Goal: Information Seeking & Learning: Check status

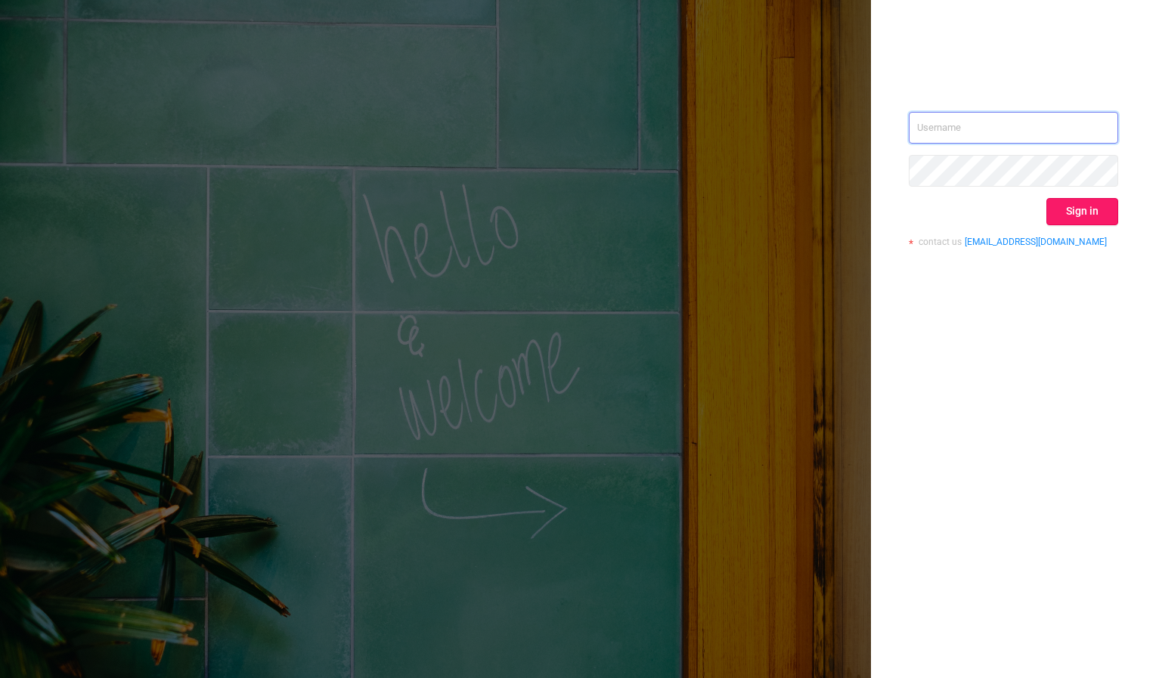
type input "[PERSON_NAME][EMAIL_ADDRESS][DOMAIN_NAME]"
click at [1066, 213] on button "Sign in" at bounding box center [1082, 211] width 72 height 27
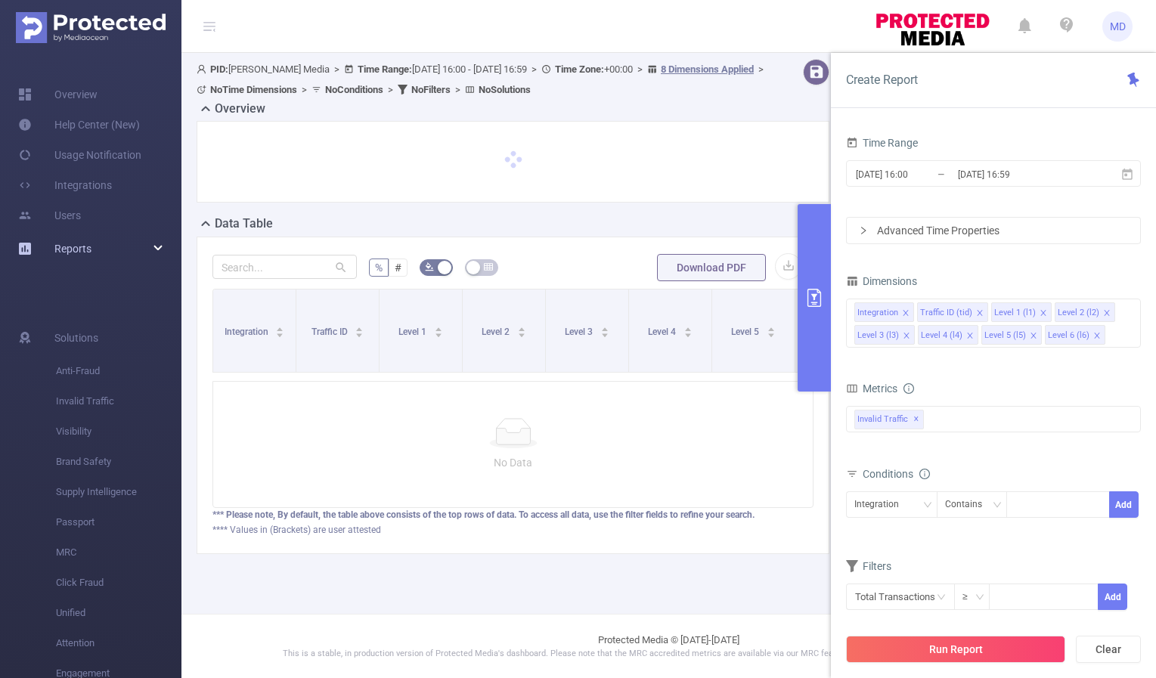
click at [151, 249] on div "Reports" at bounding box center [90, 249] width 181 height 30
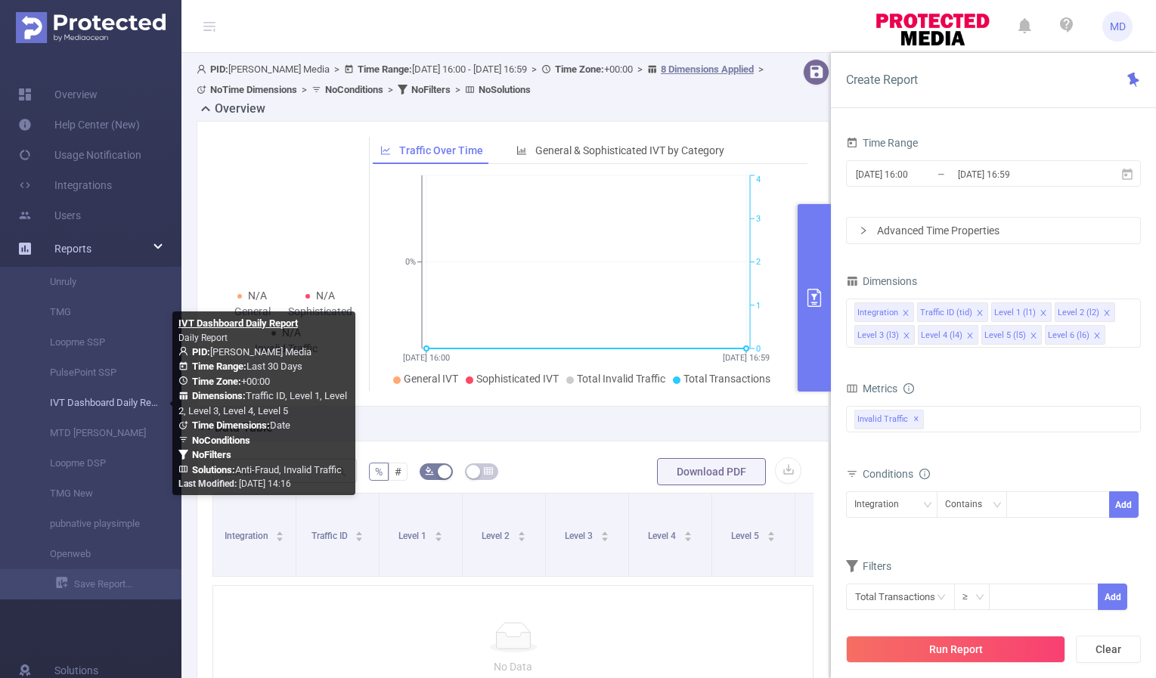
click at [106, 406] on link "IVT Dashboard Daily Report" at bounding box center [96, 403] width 133 height 30
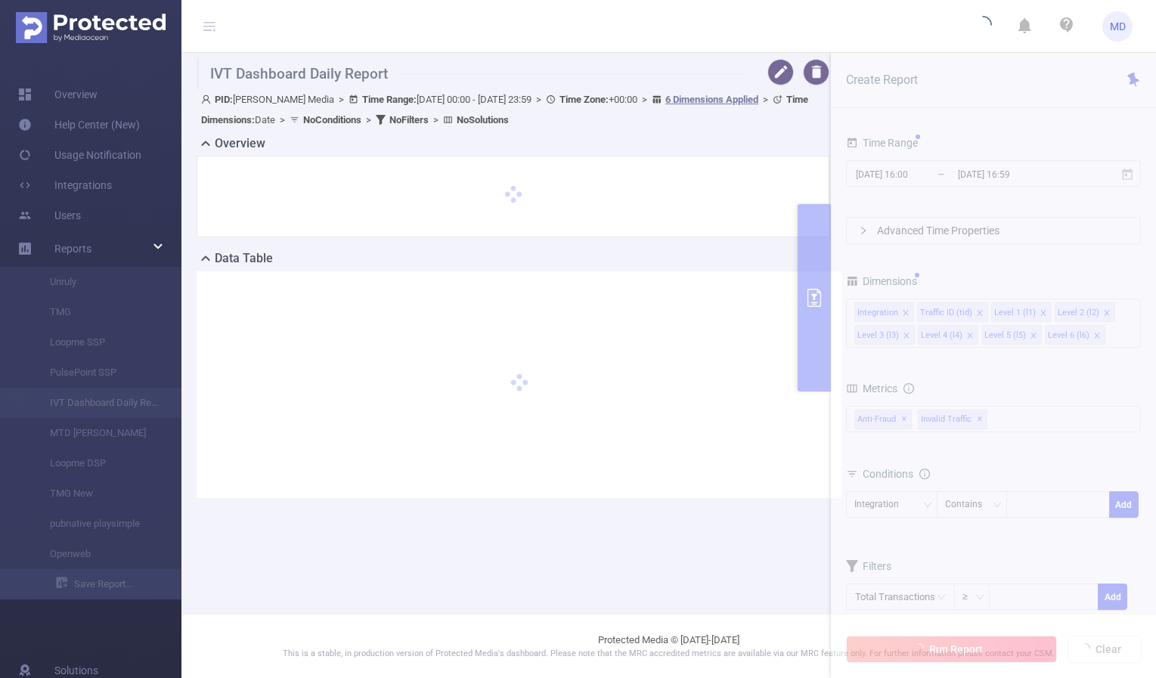
type input "[DATE] 00:00"
type input "[DATE] 23:59"
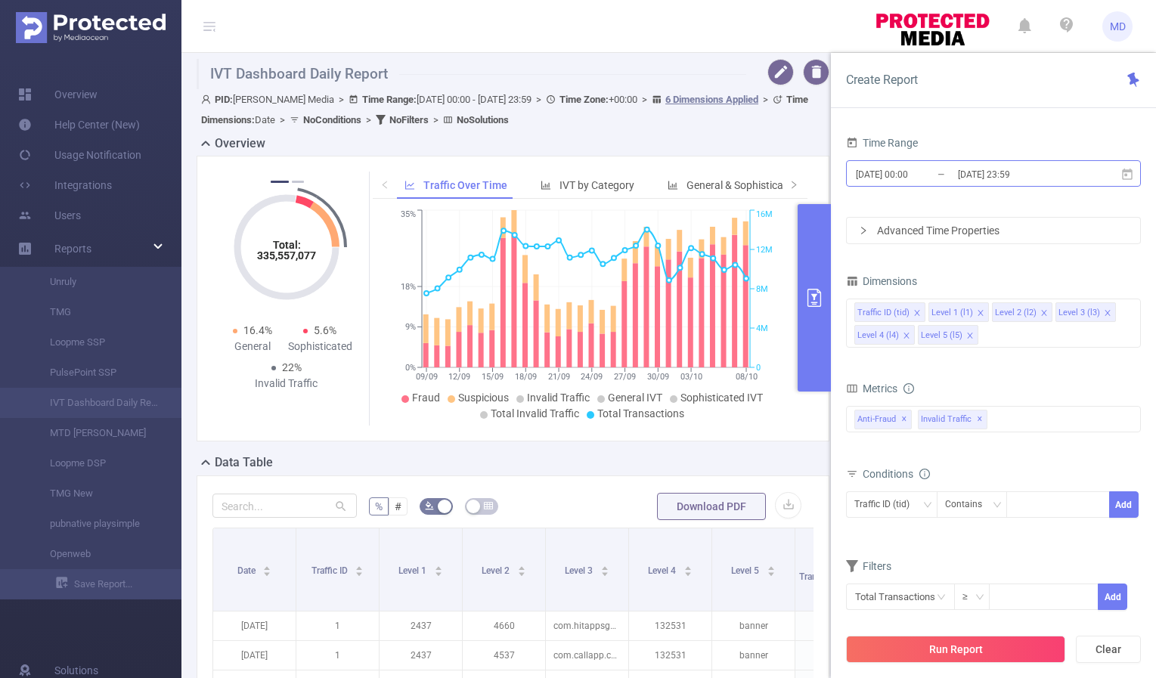
click at [983, 176] on input "[DATE] 23:59" at bounding box center [1017, 174] width 122 height 20
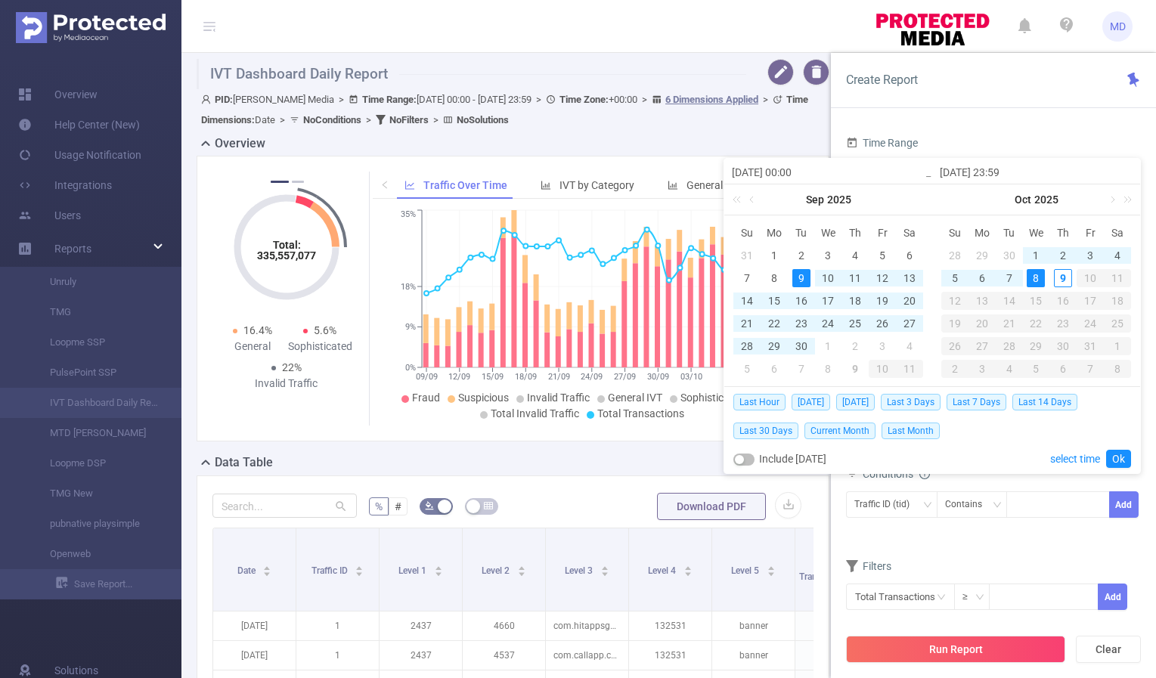
click at [1039, 278] on div "8" at bounding box center [1035, 278] width 18 height 18
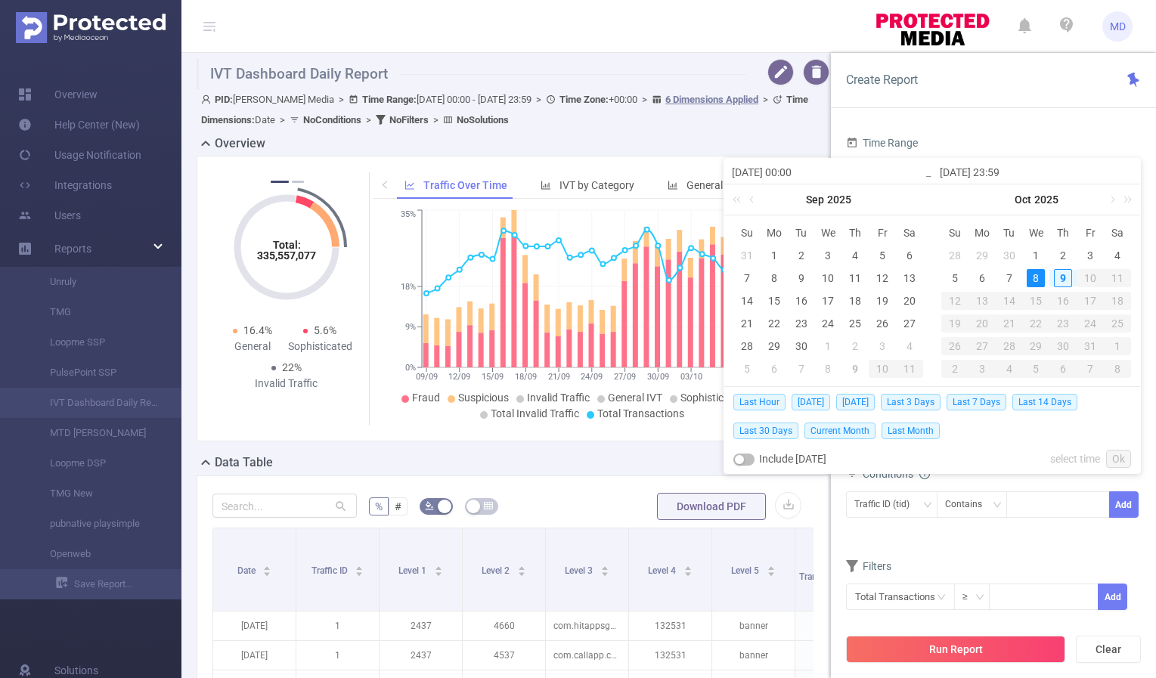
click at [1039, 278] on div "8" at bounding box center [1035, 278] width 18 height 18
type input "[DATE] 00:00"
click at [1122, 455] on link "Ok" at bounding box center [1118, 459] width 25 height 18
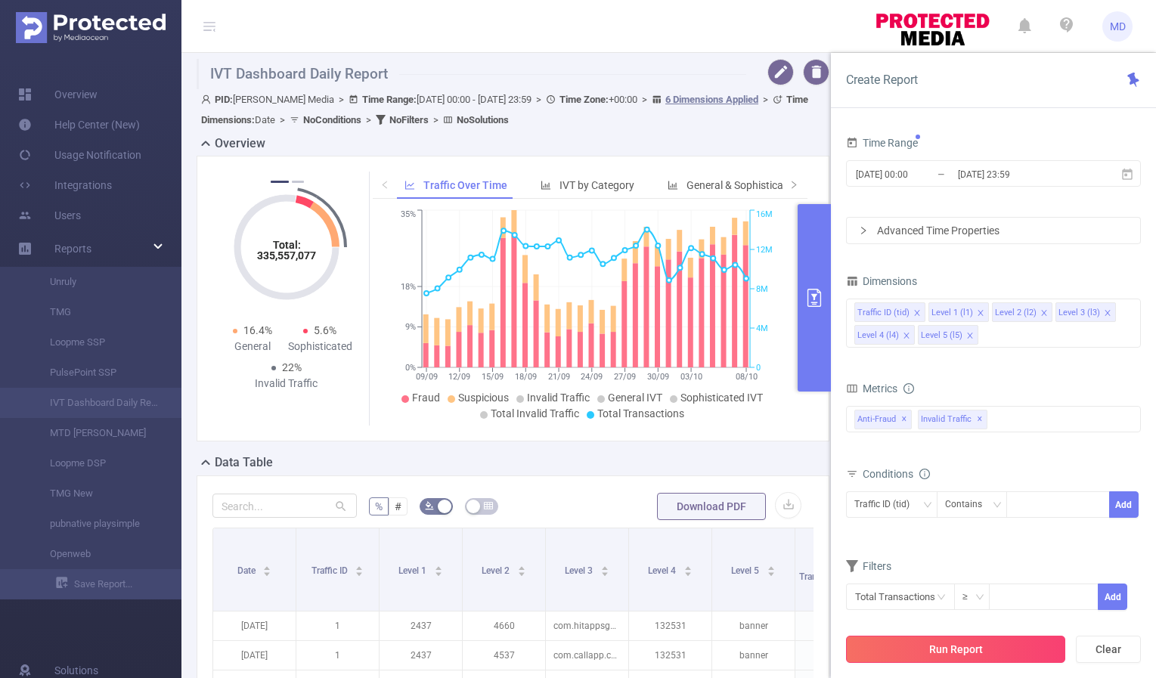
click at [980, 655] on button "Run Report" at bounding box center [955, 649] width 219 height 27
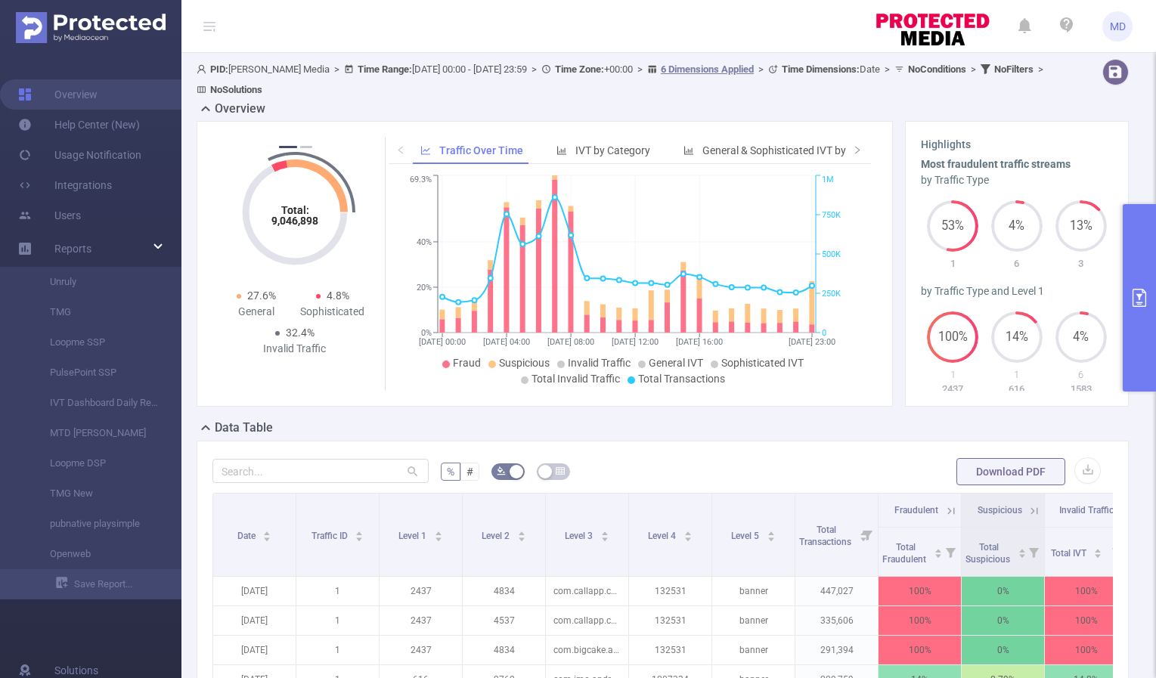
scroll to position [342, 0]
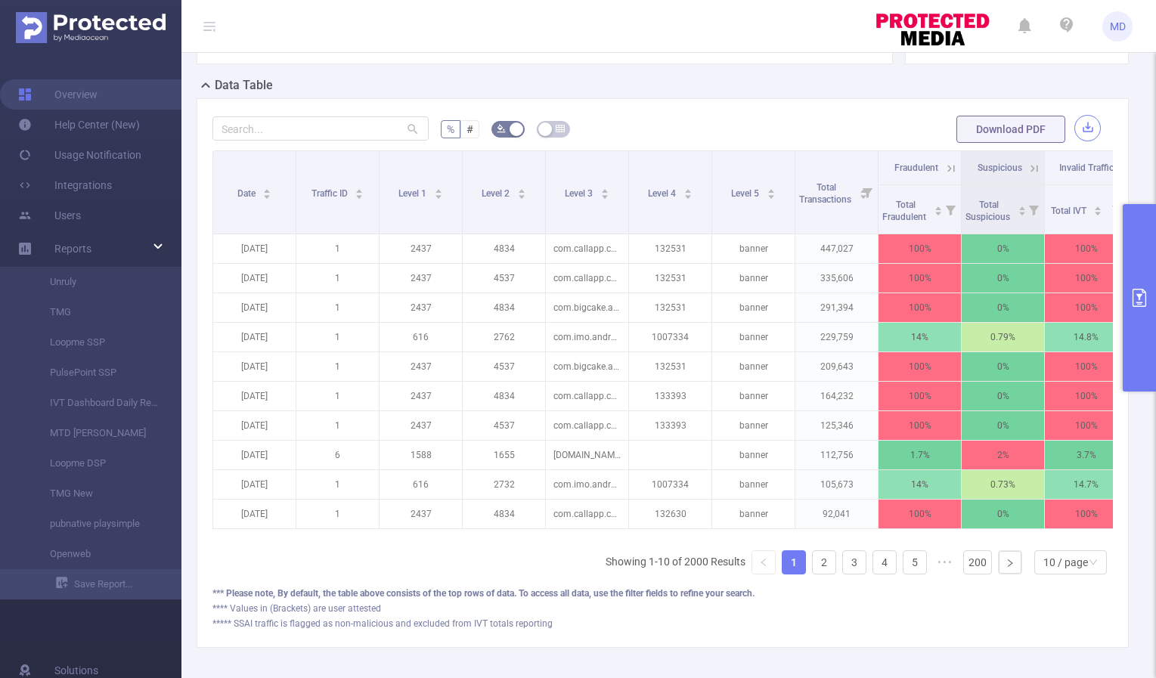
click at [1079, 131] on button "button" at bounding box center [1087, 128] width 26 height 26
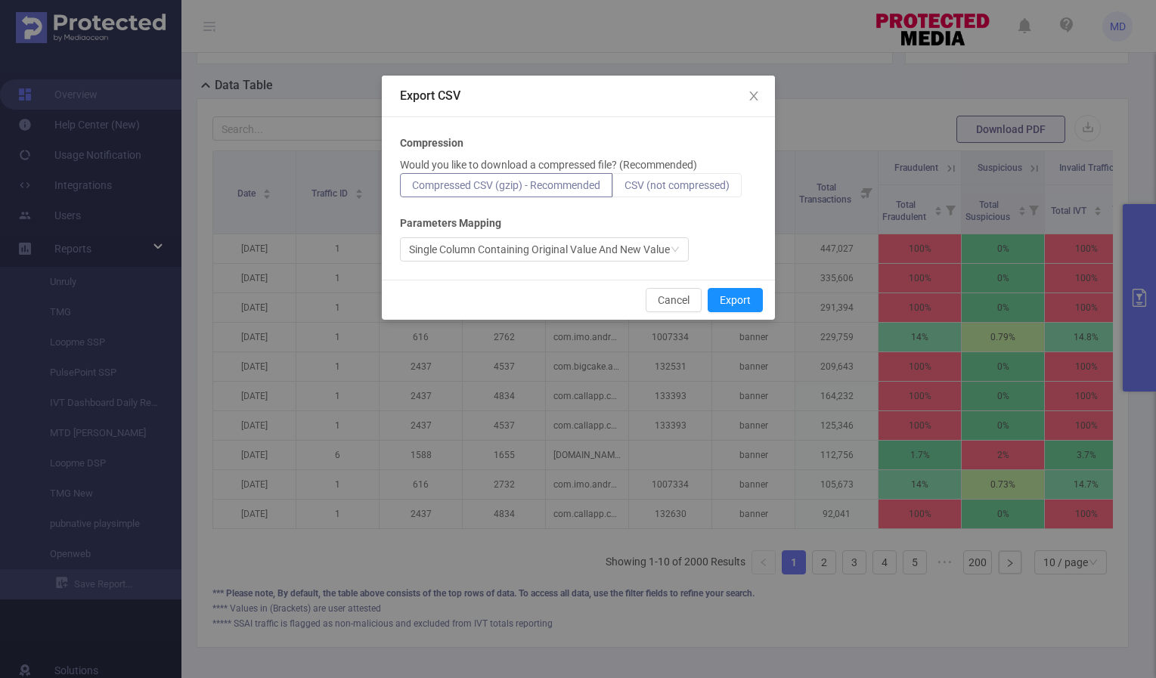
click at [706, 187] on span "CSV (not compressed)" at bounding box center [676, 185] width 105 height 12
click at [624, 189] on input "CSV (not compressed)" at bounding box center [624, 189] width 0 height 0
click at [736, 299] on button "Export" at bounding box center [735, 300] width 55 height 24
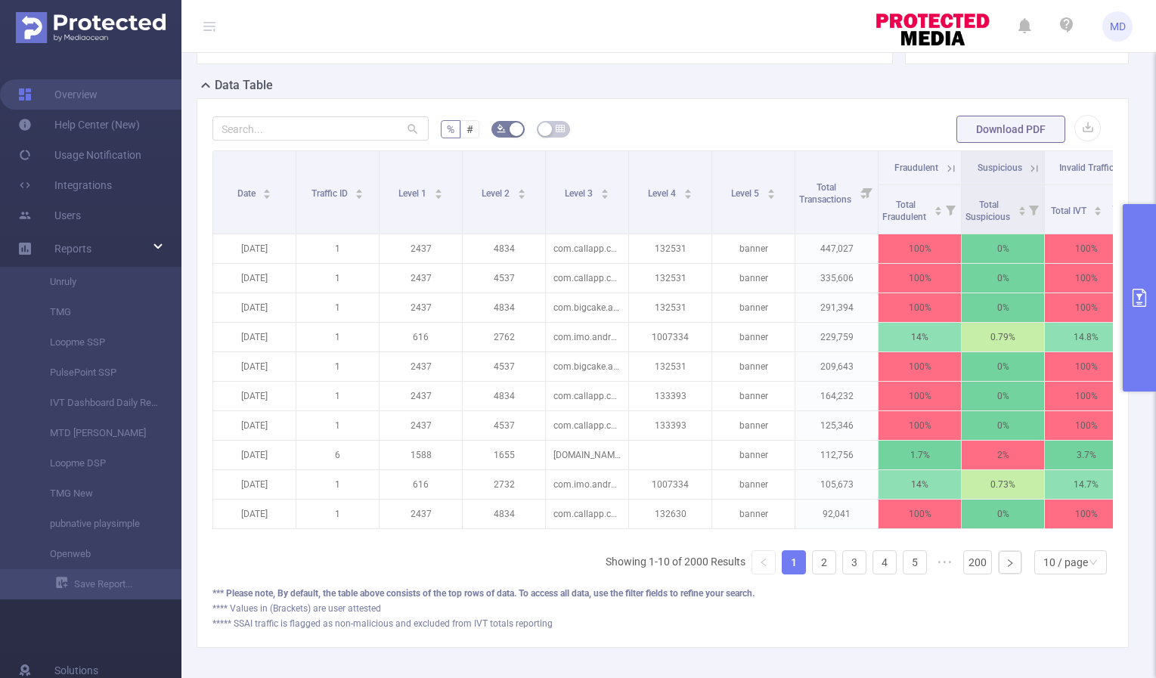
click at [1143, 310] on button "primary" at bounding box center [1138, 297] width 33 height 187
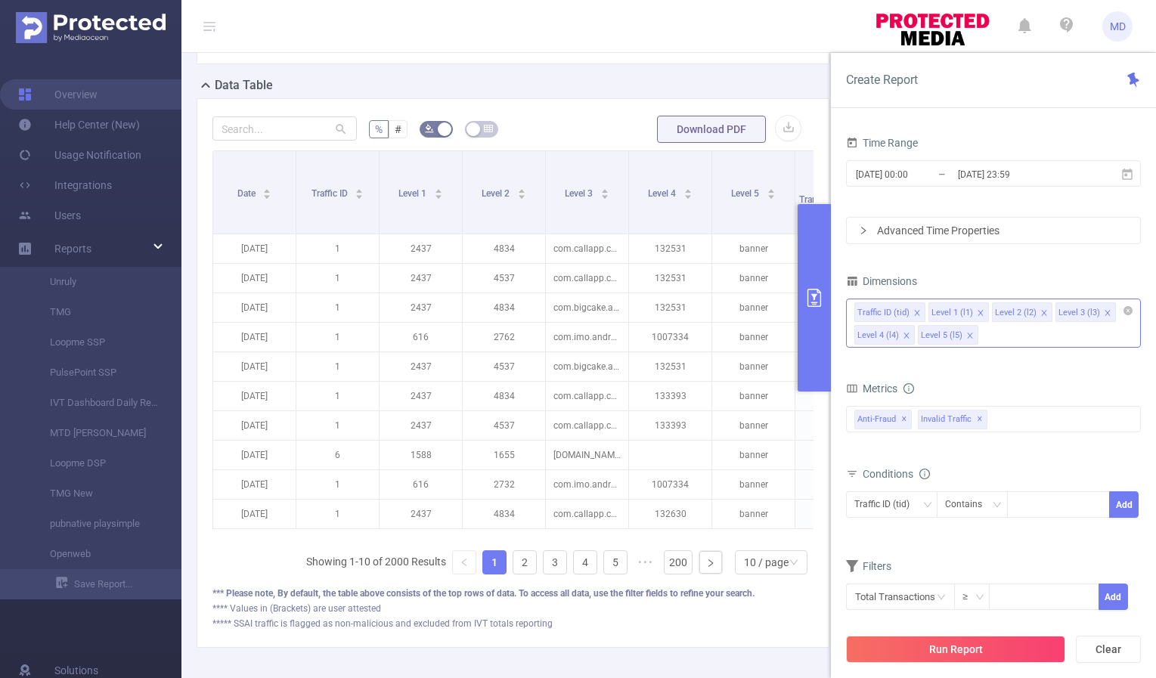
click at [968, 333] on icon "icon: close" at bounding box center [969, 335] width 5 height 5
click at [1040, 309] on icon "icon: close" at bounding box center [1044, 313] width 8 height 8
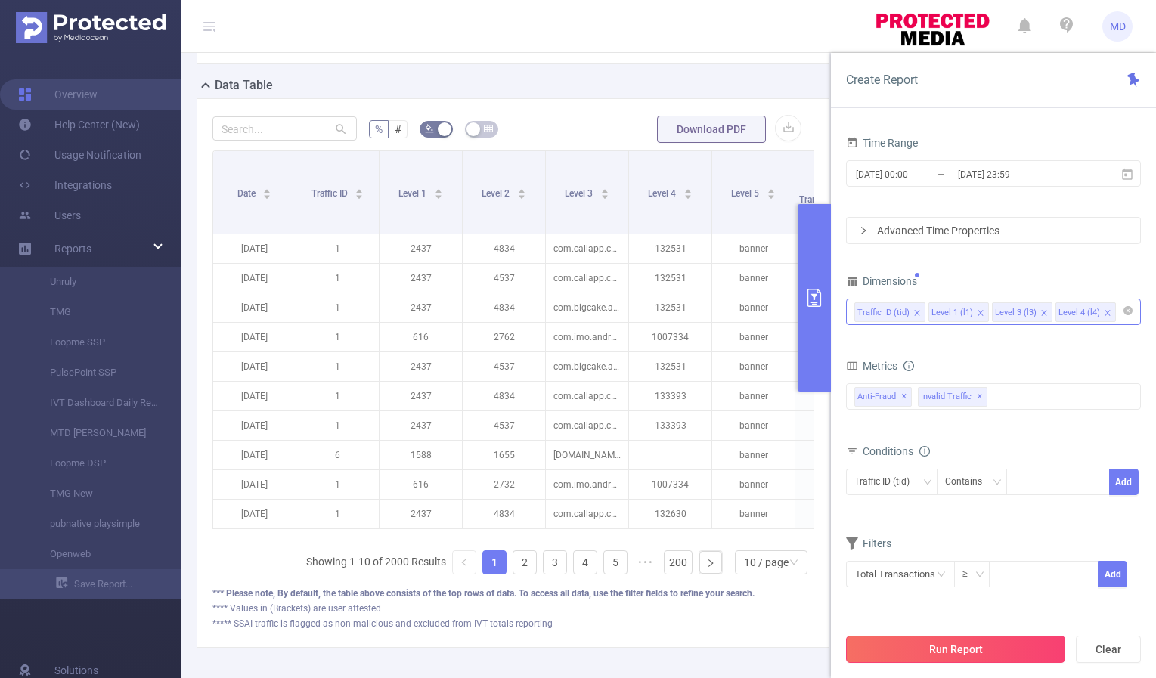
click at [937, 650] on button "Run Report" at bounding box center [955, 649] width 219 height 27
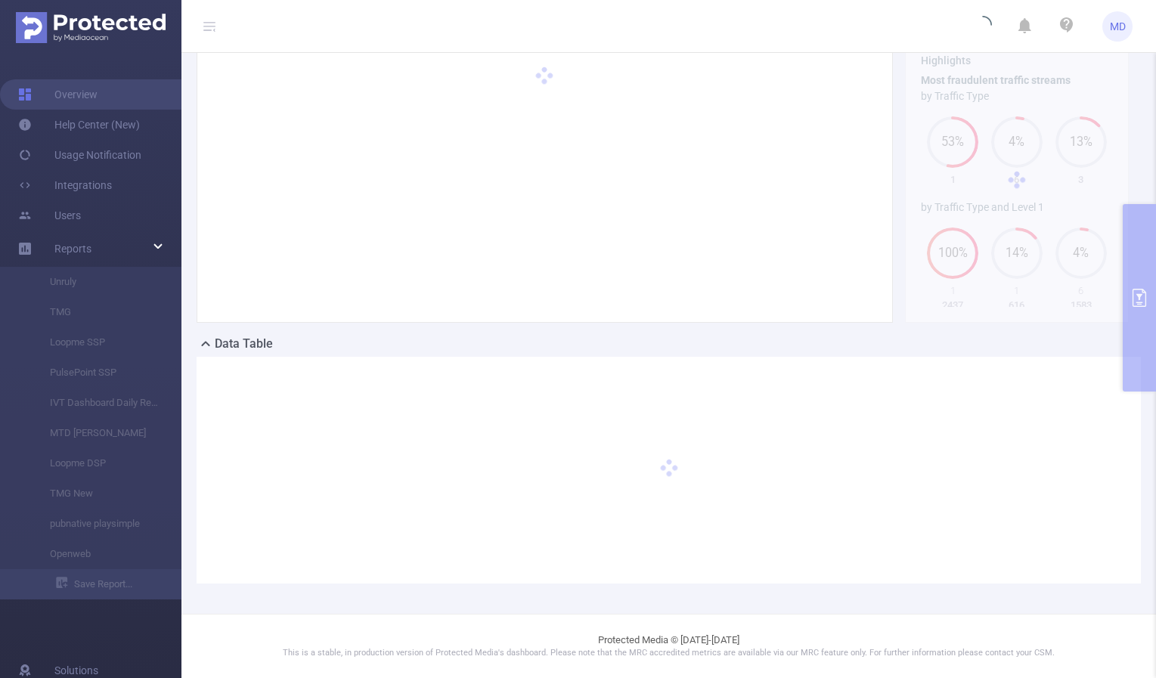
scroll to position [83, 0]
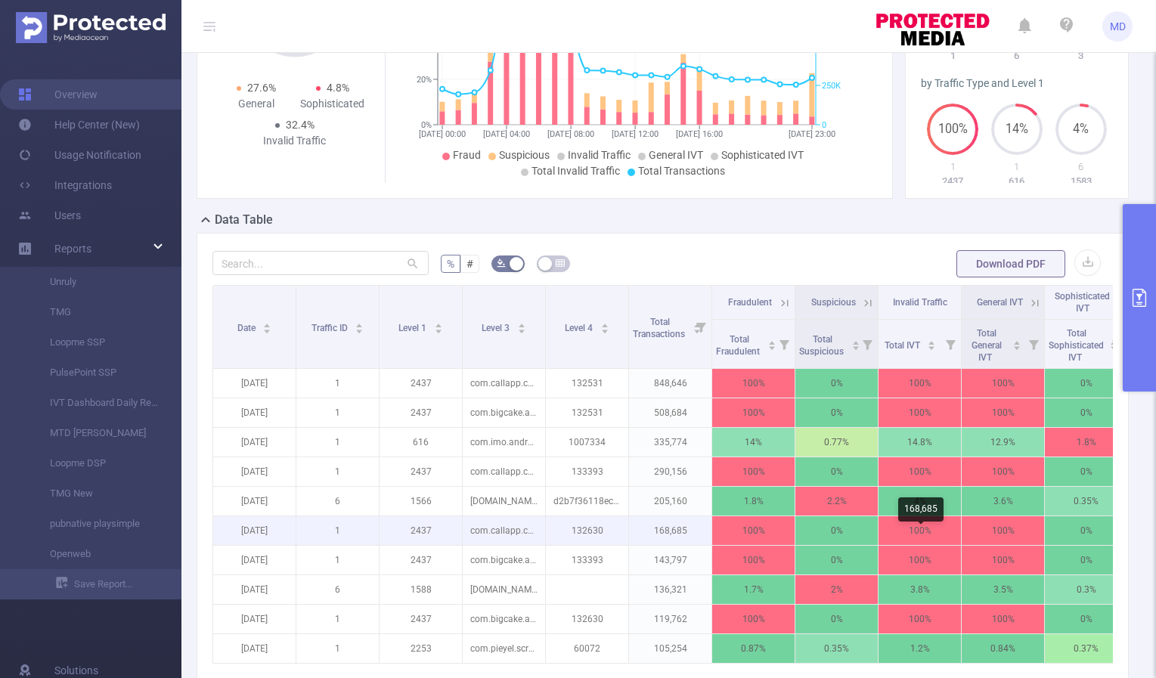
scroll to position [277, 0]
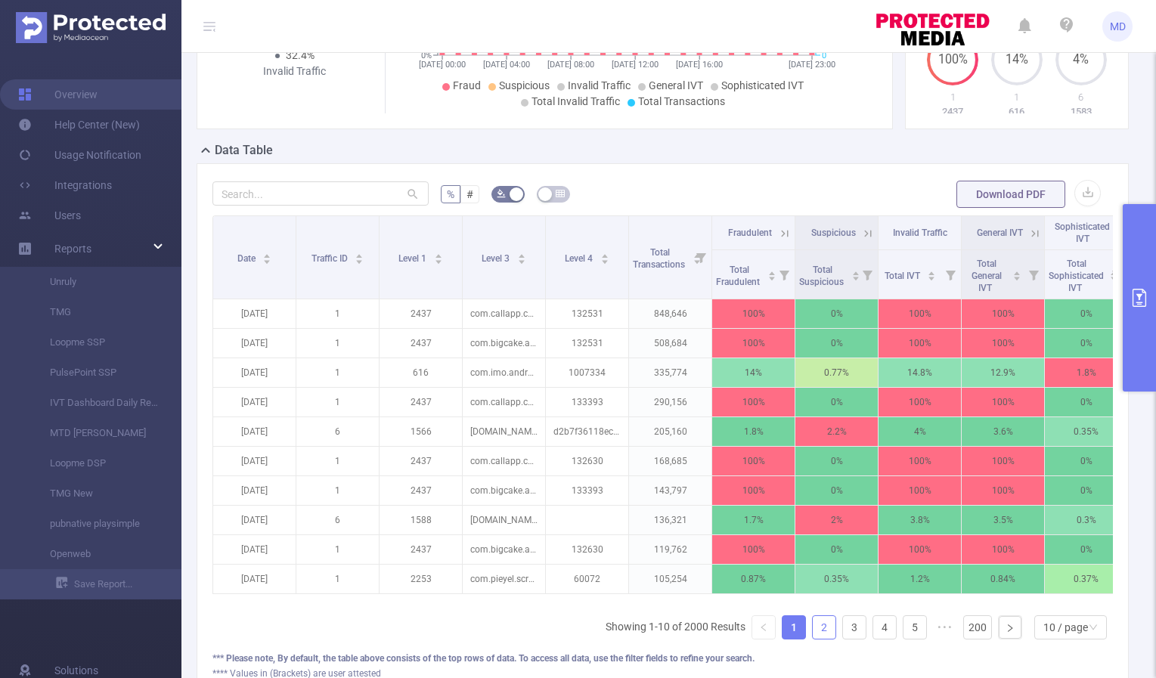
click at [819, 639] on link "2" at bounding box center [824, 627] width 23 height 23
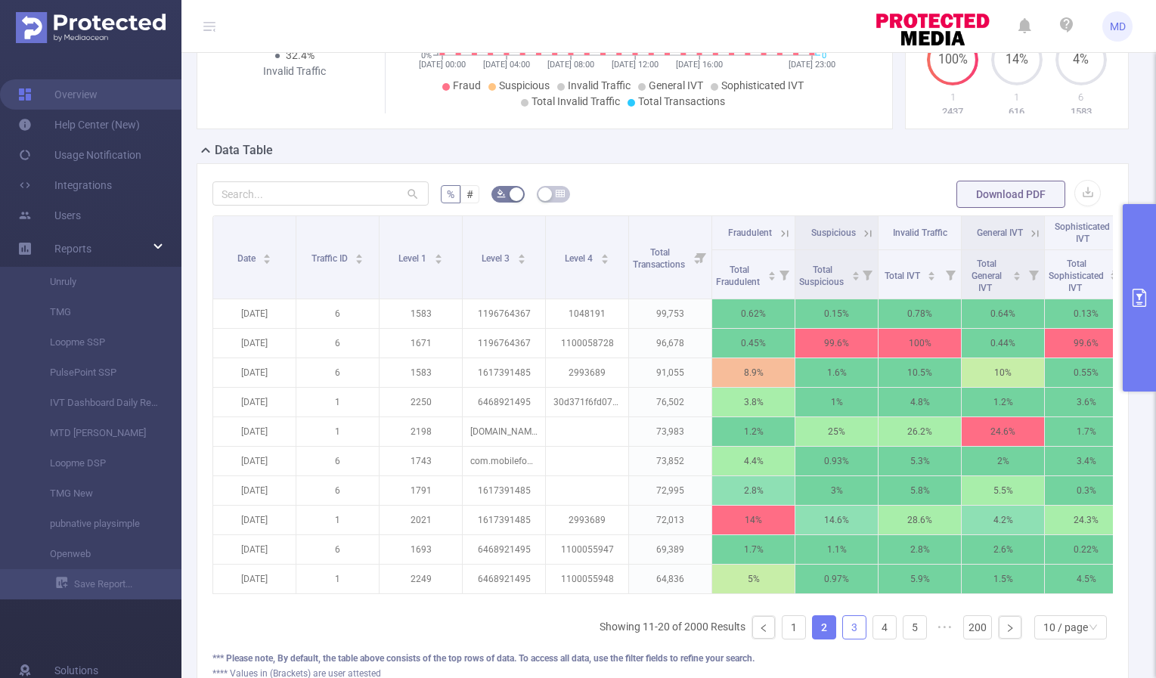
click at [843, 639] on link "3" at bounding box center [854, 627] width 23 height 23
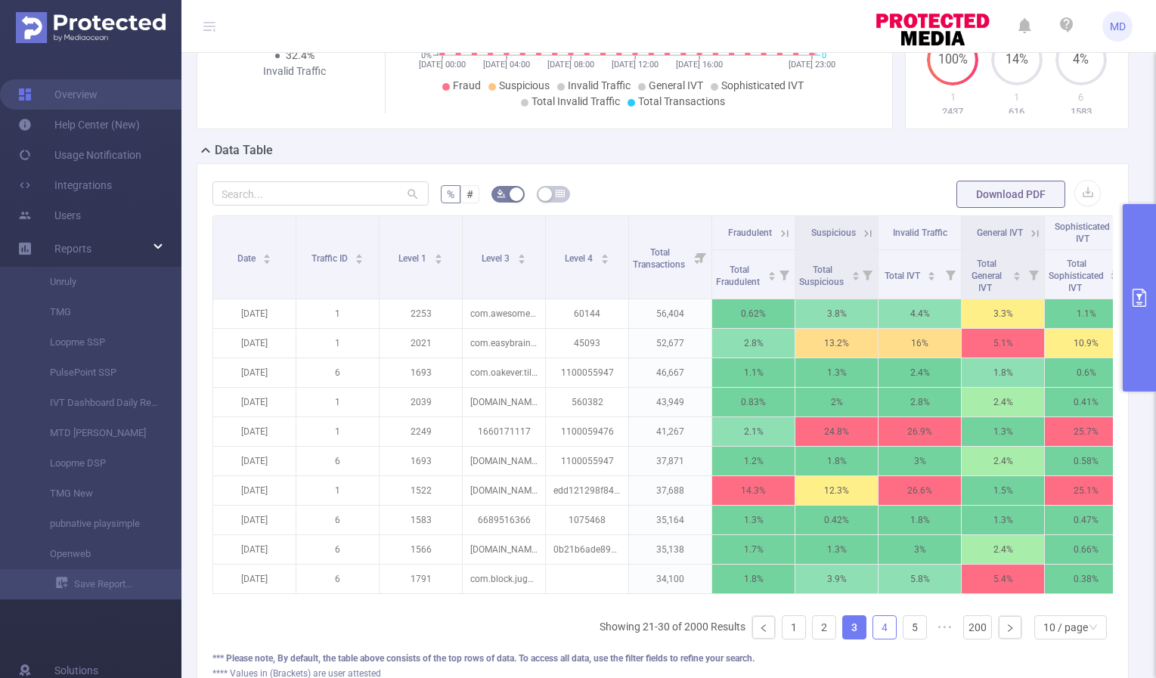
click at [873, 639] on link "4" at bounding box center [884, 627] width 23 height 23
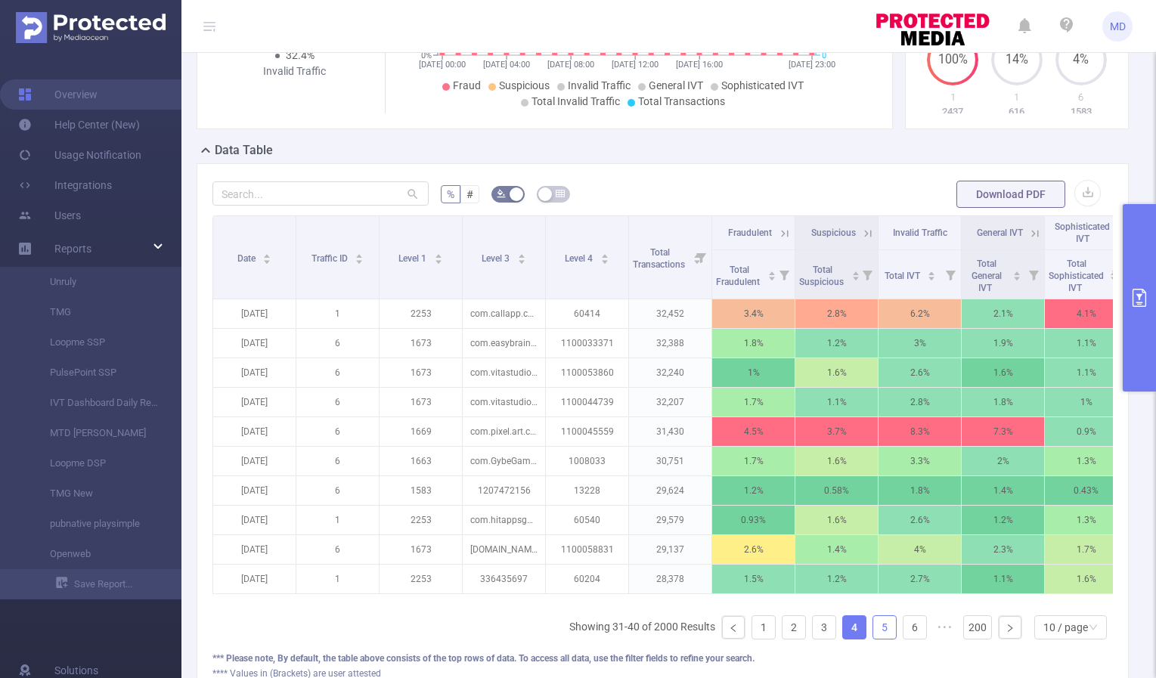
click at [882, 639] on link "5" at bounding box center [884, 627] width 23 height 23
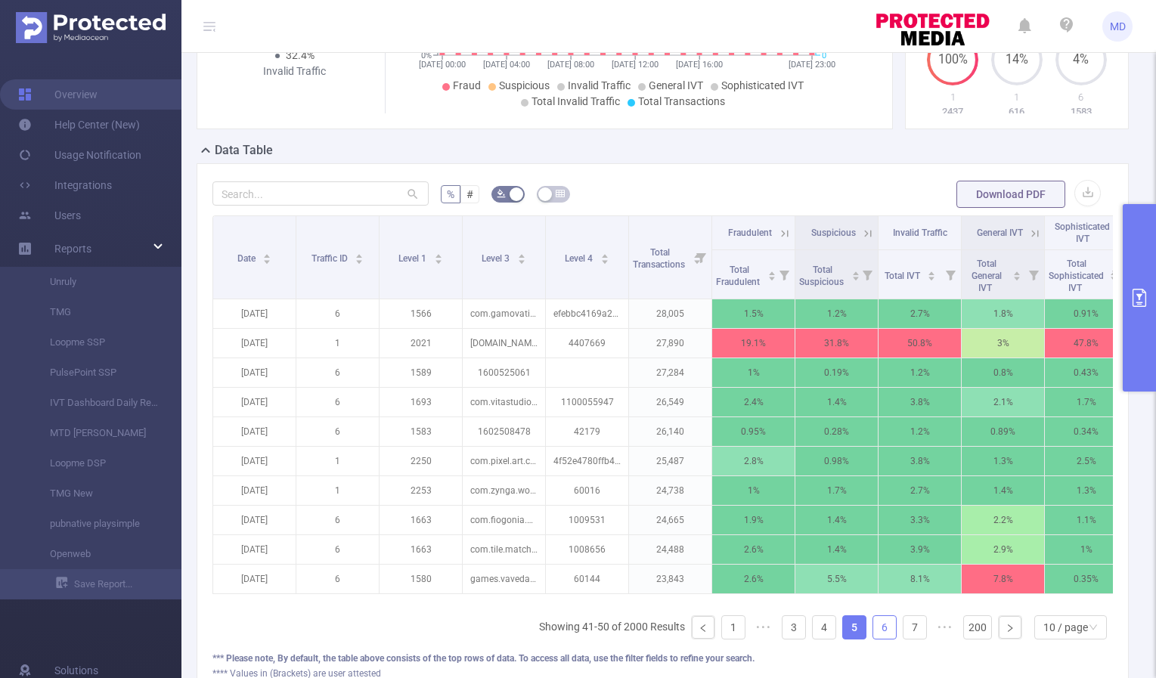
click at [876, 639] on link "6" at bounding box center [884, 627] width 23 height 23
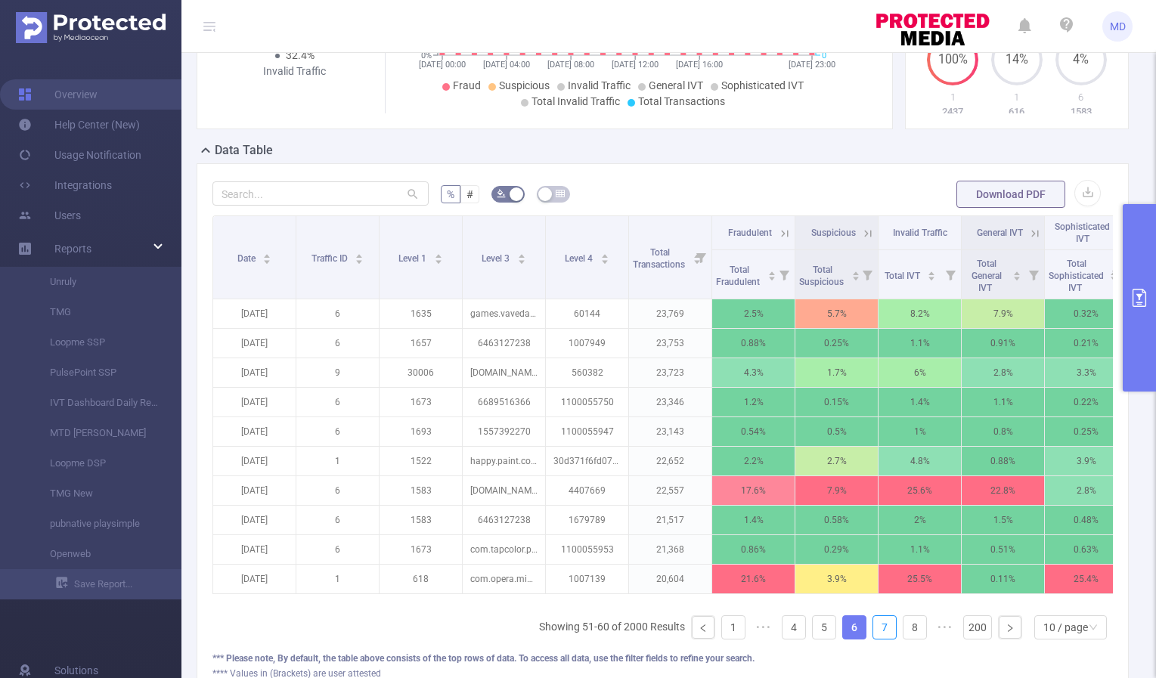
click at [876, 639] on link "7" at bounding box center [884, 627] width 23 height 23
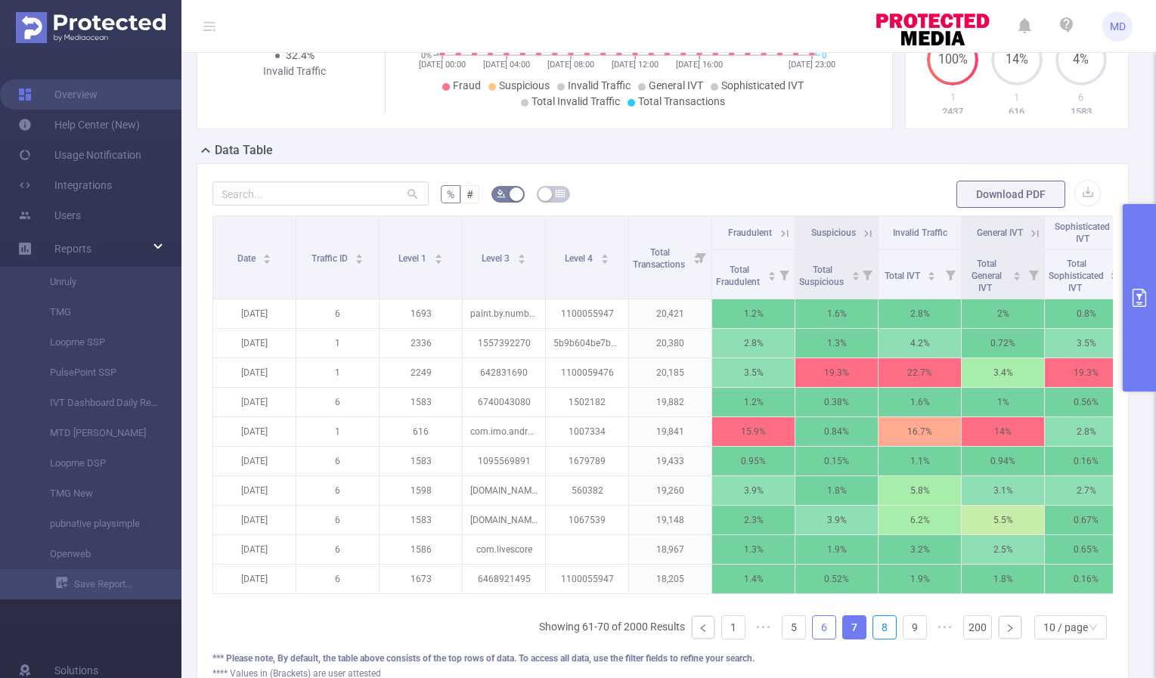
click at [876, 639] on link "8" at bounding box center [884, 627] width 23 height 23
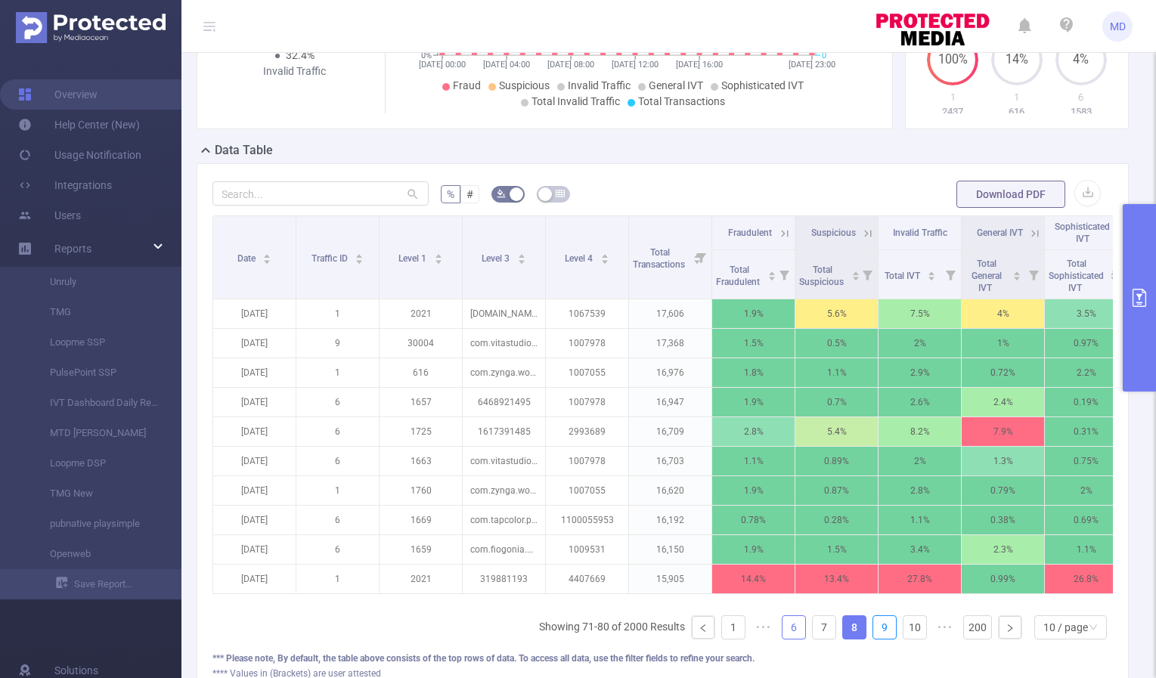
click at [876, 639] on link "9" at bounding box center [884, 627] width 23 height 23
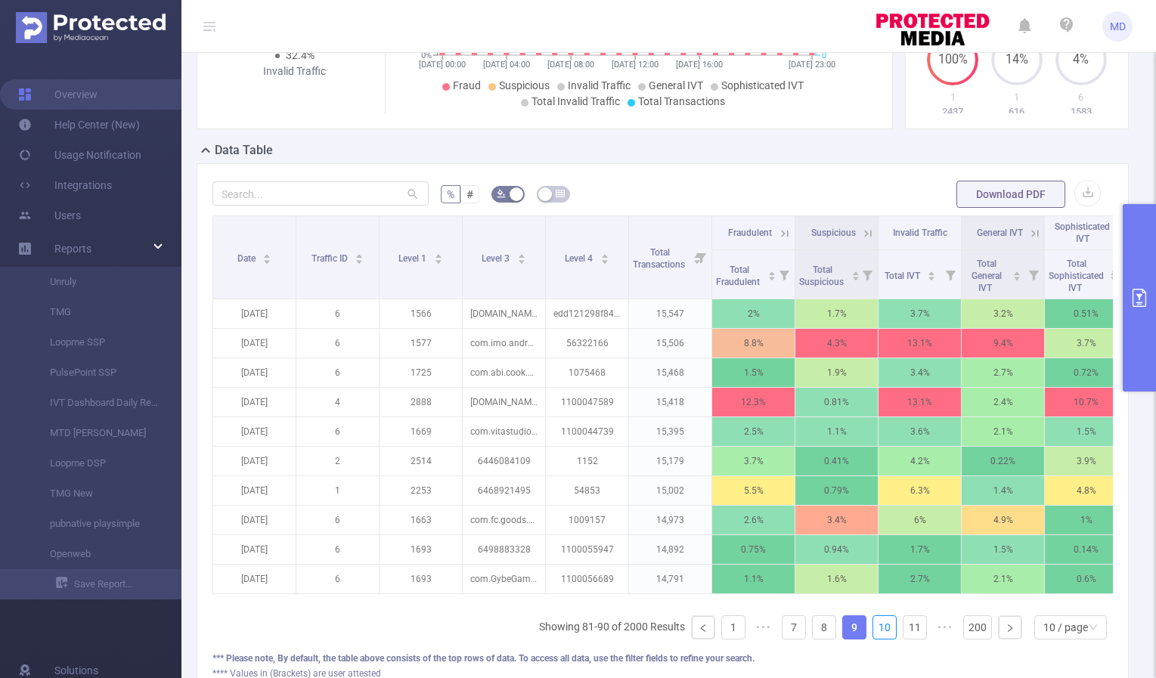
click at [876, 639] on link "10" at bounding box center [884, 627] width 23 height 23
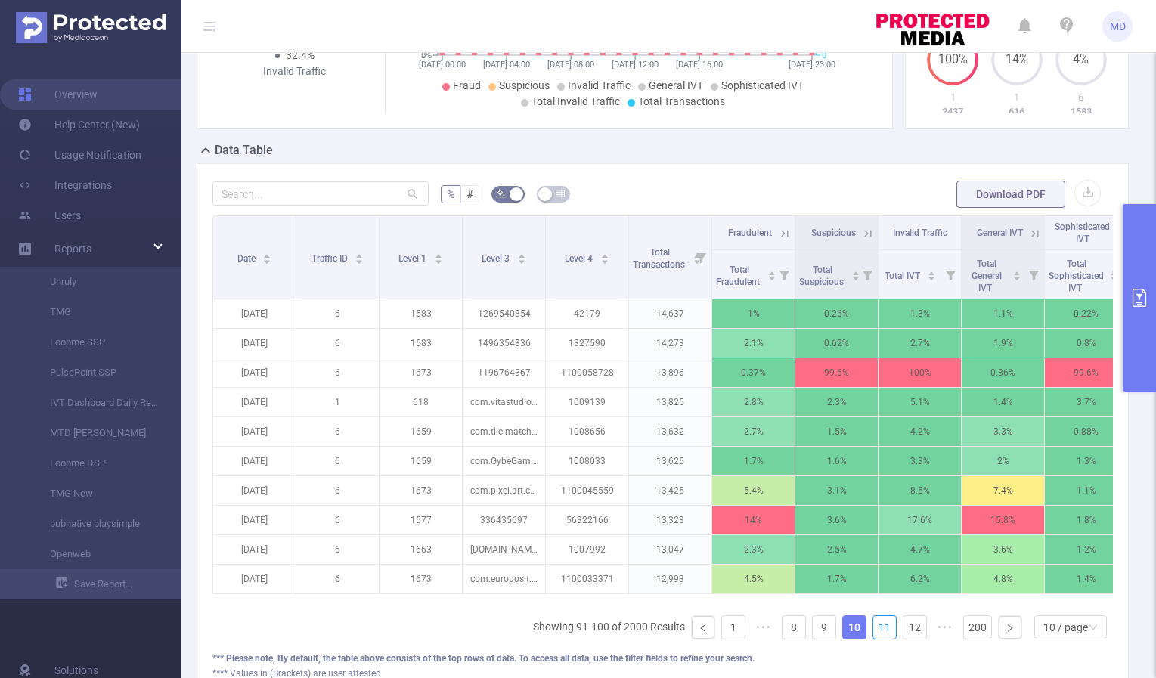
click at [876, 639] on link "11" at bounding box center [884, 627] width 23 height 23
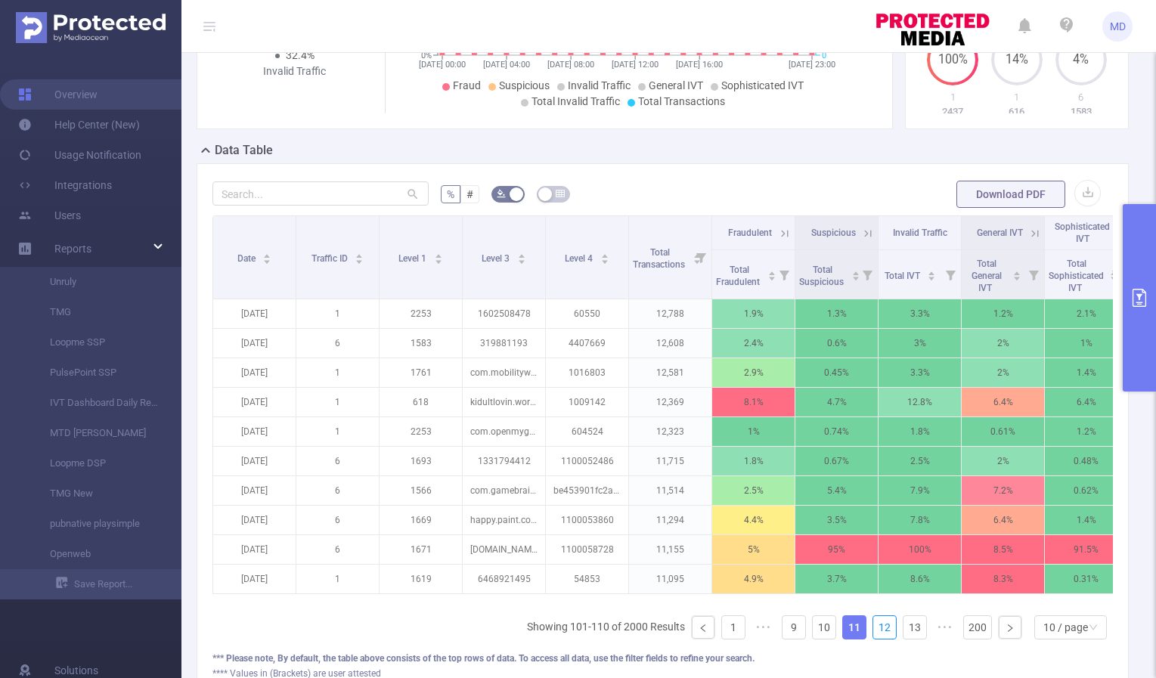
click at [876, 639] on link "12" at bounding box center [884, 627] width 23 height 23
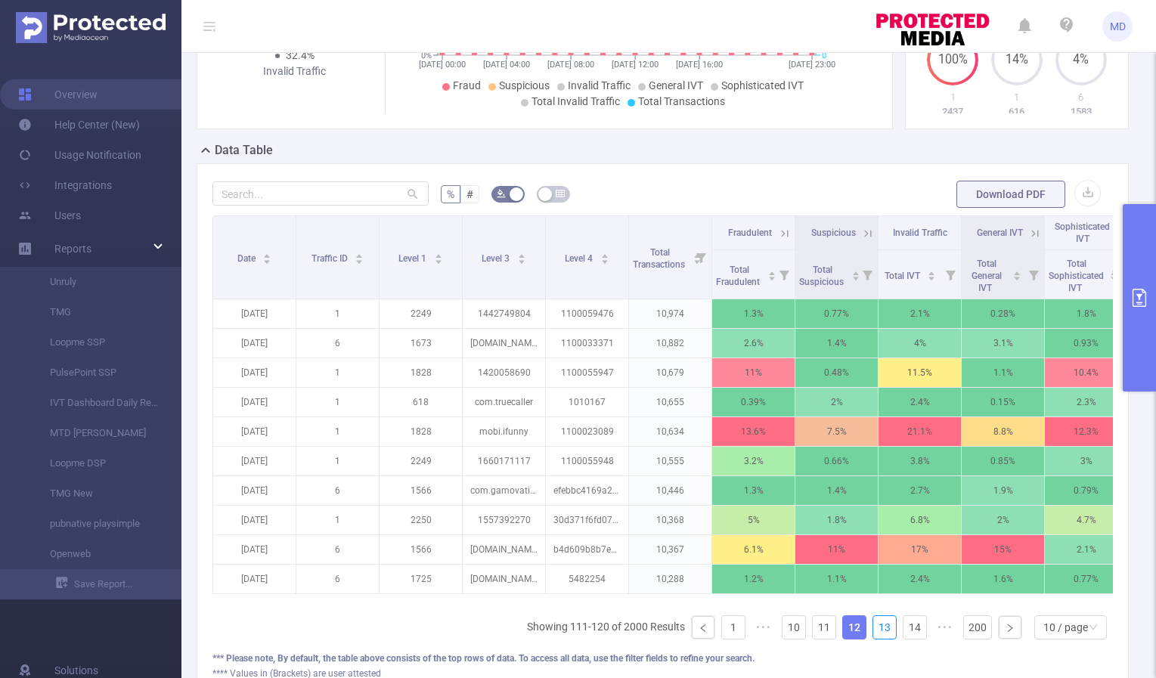
click at [876, 639] on link "13" at bounding box center [884, 627] width 23 height 23
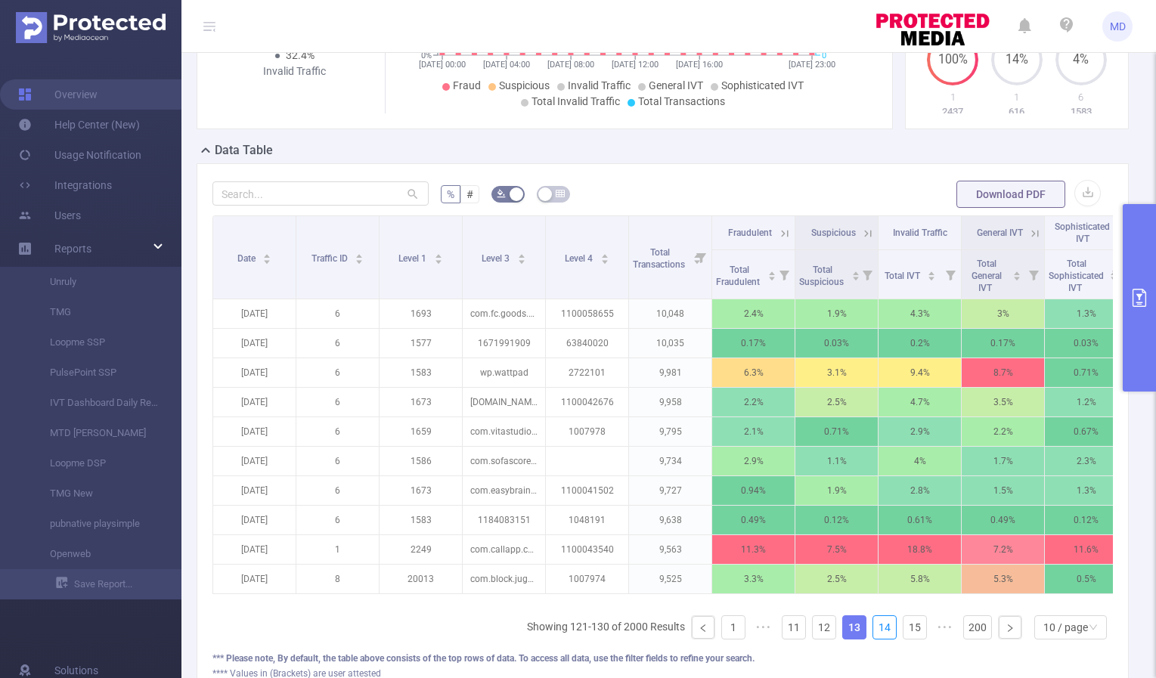
click at [876, 639] on link "14" at bounding box center [884, 627] width 23 height 23
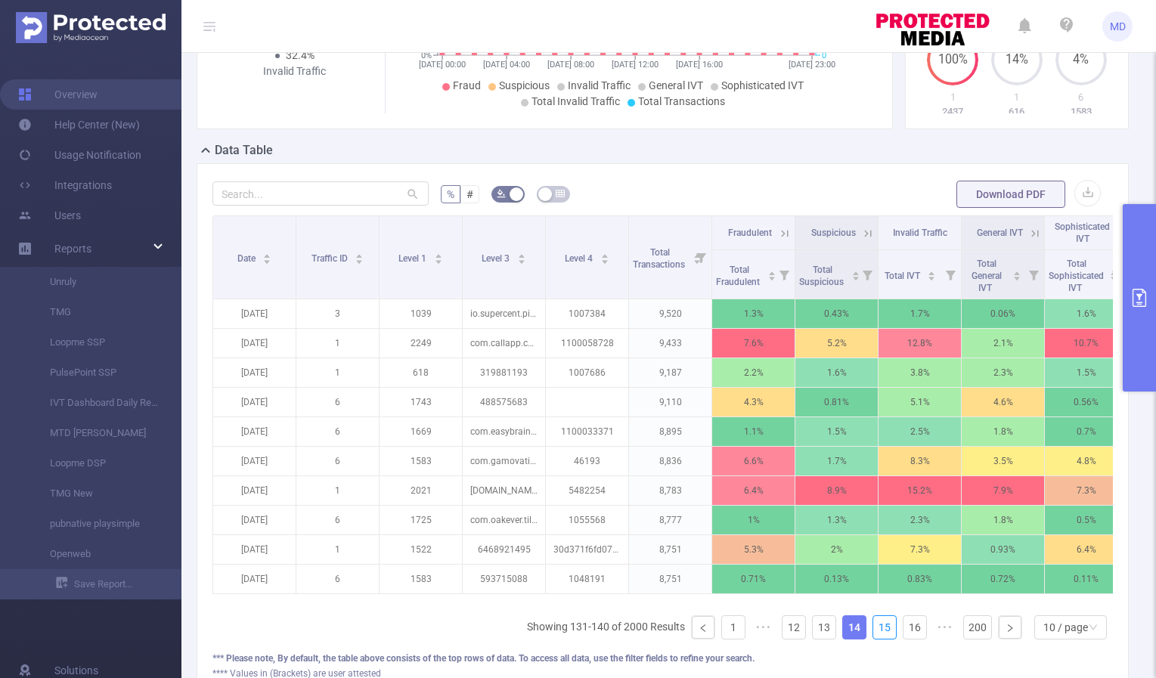
click at [876, 639] on link "15" at bounding box center [884, 627] width 23 height 23
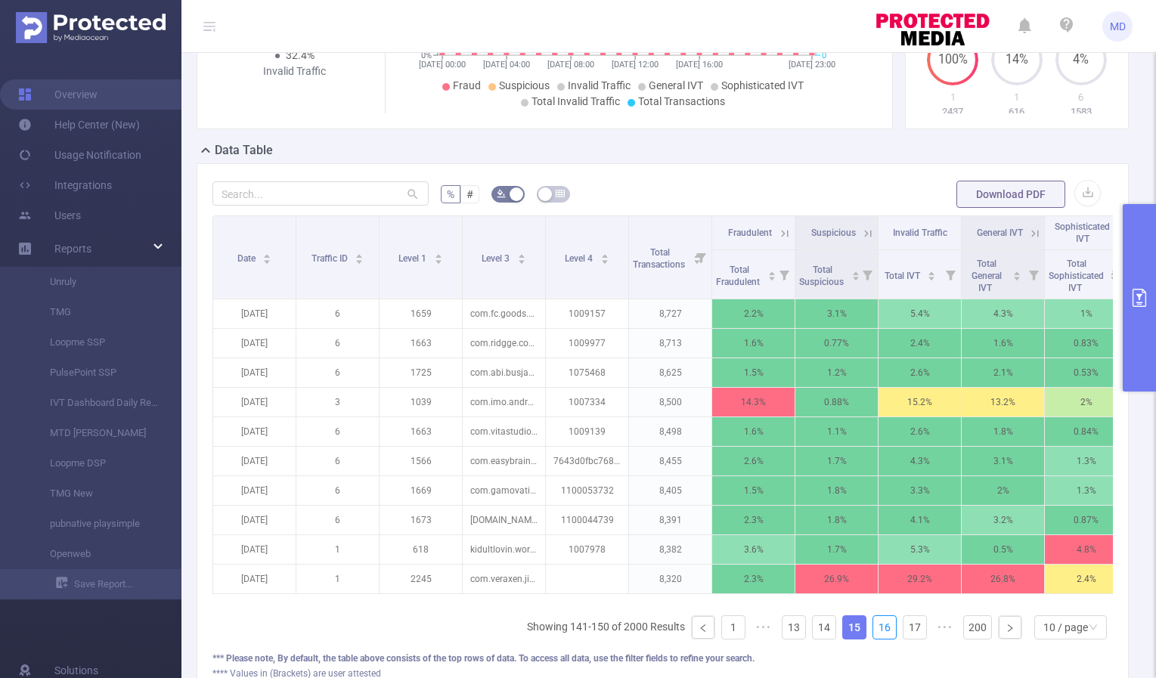
click at [876, 639] on link "16" at bounding box center [884, 627] width 23 height 23
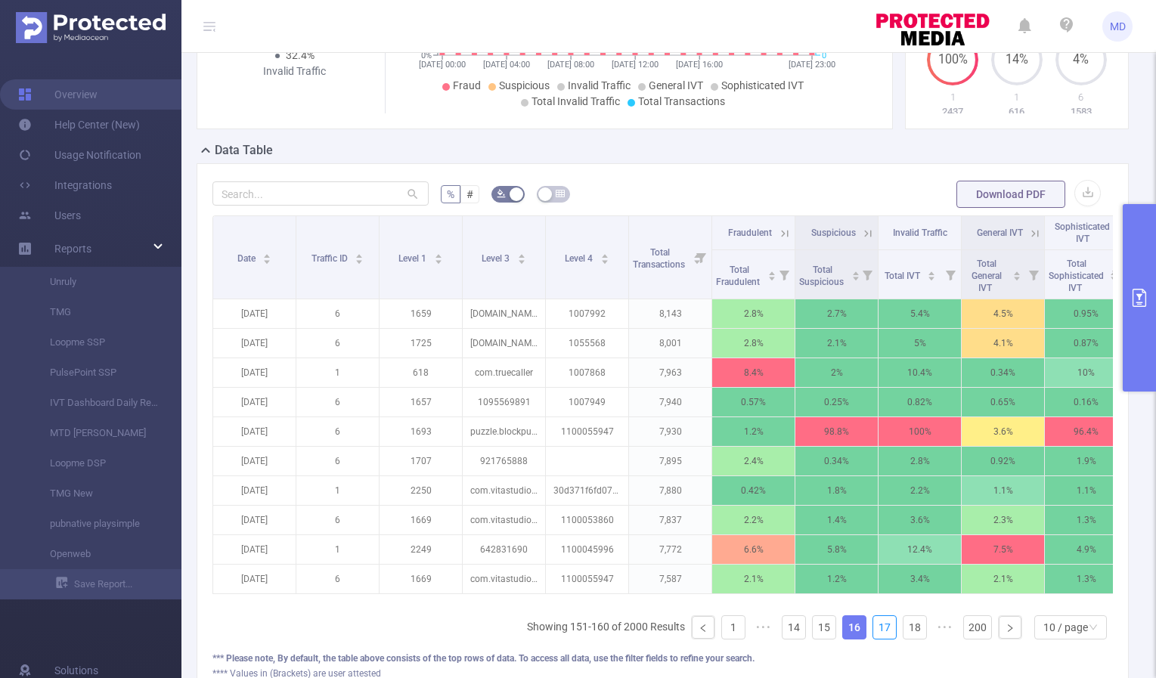
click at [876, 639] on link "17" at bounding box center [884, 627] width 23 height 23
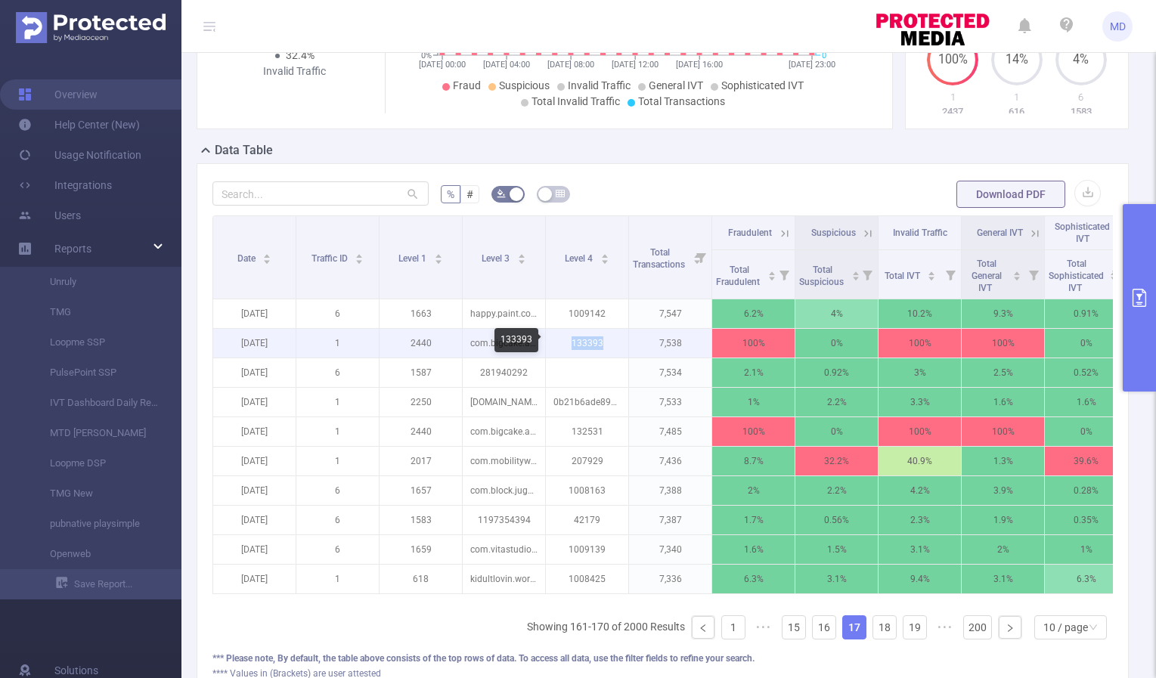
drag, startPoint x: 571, startPoint y: 342, endPoint x: 603, endPoint y: 340, distance: 31.8
click at [603, 340] on p "133393" at bounding box center [587, 343] width 82 height 29
copy p "133393"
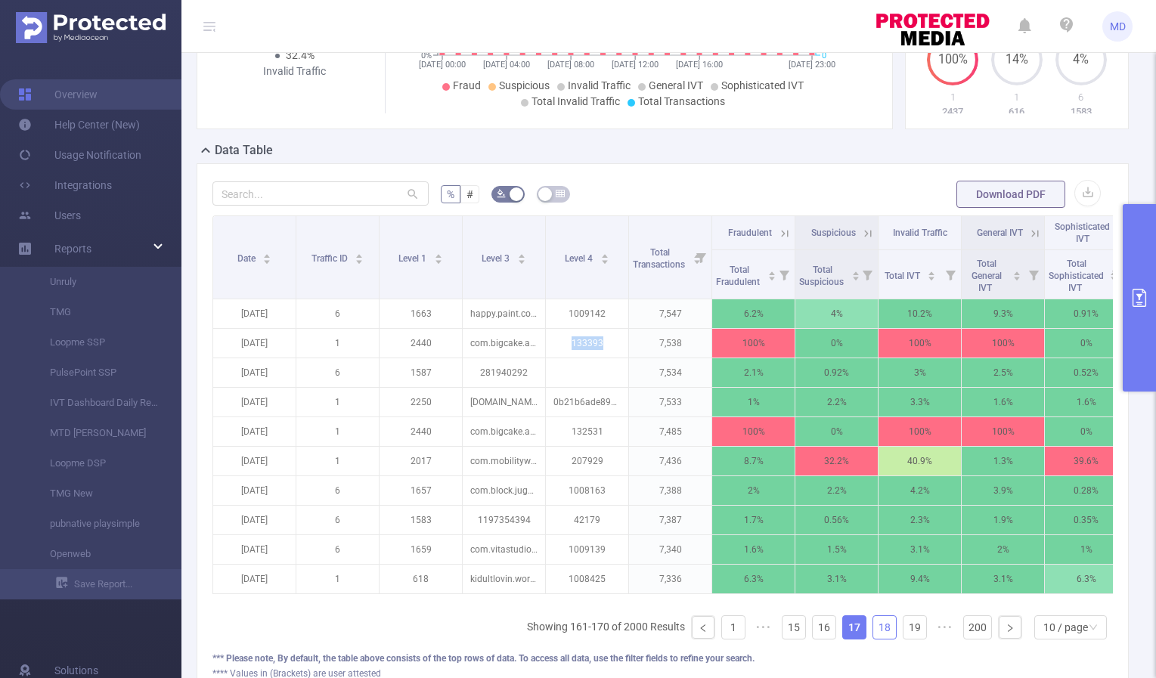
click at [874, 639] on link "18" at bounding box center [884, 627] width 23 height 23
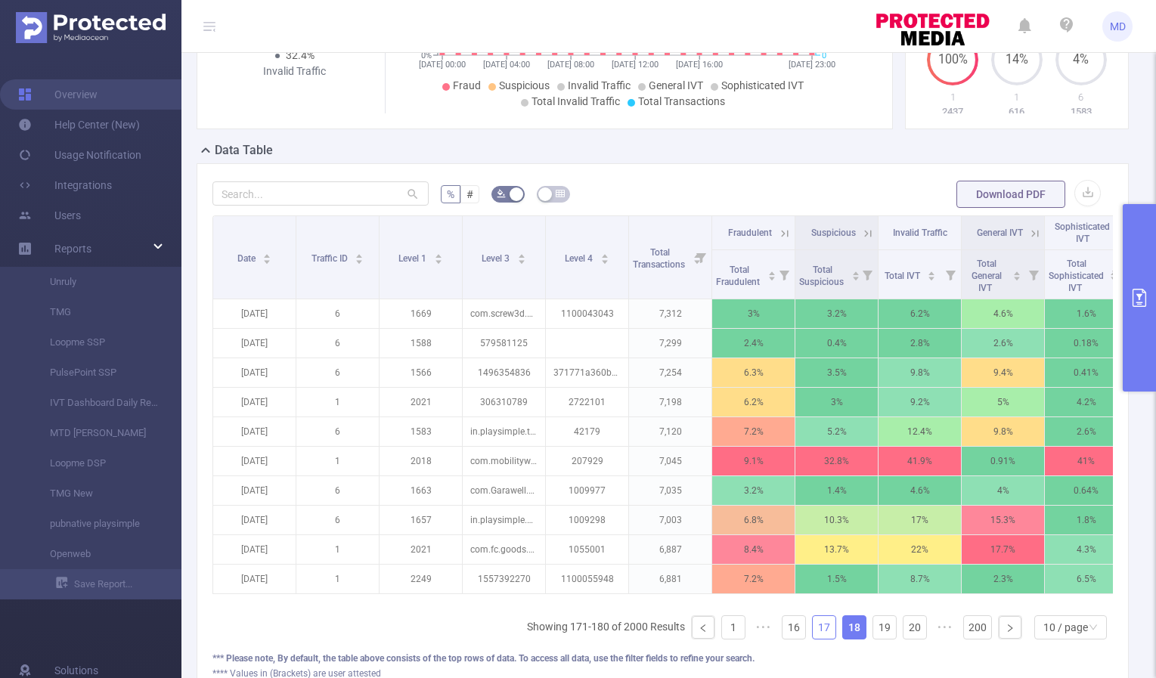
click at [816, 639] on link "17" at bounding box center [824, 627] width 23 height 23
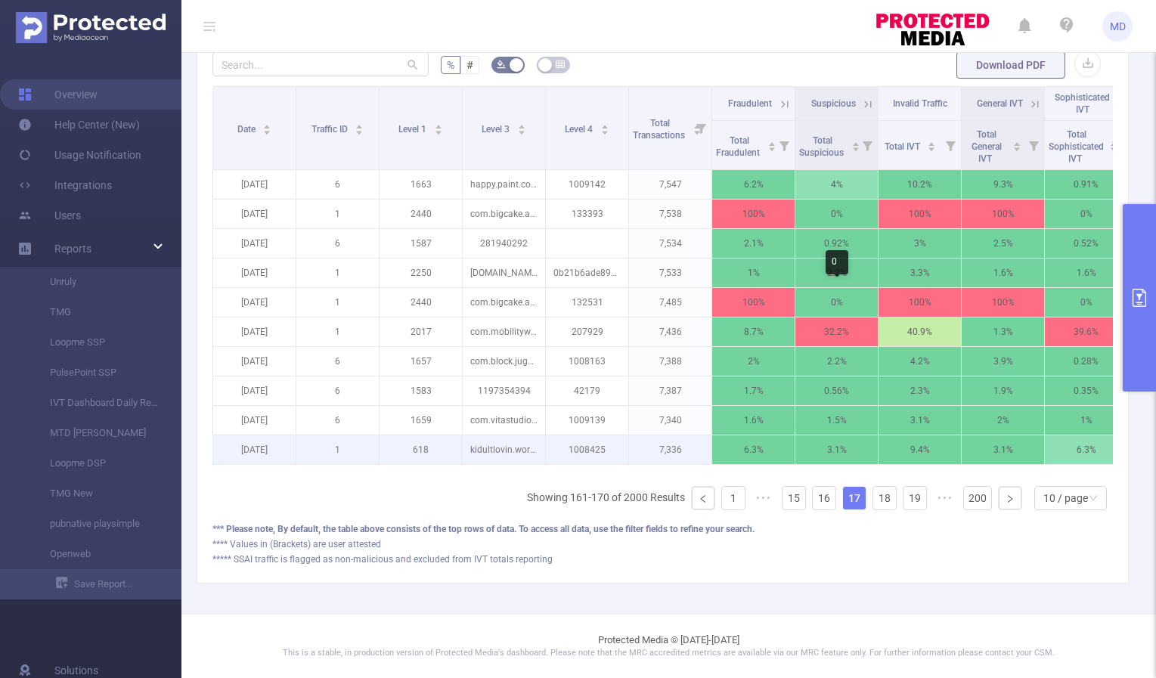
scroll to position [417, 0]
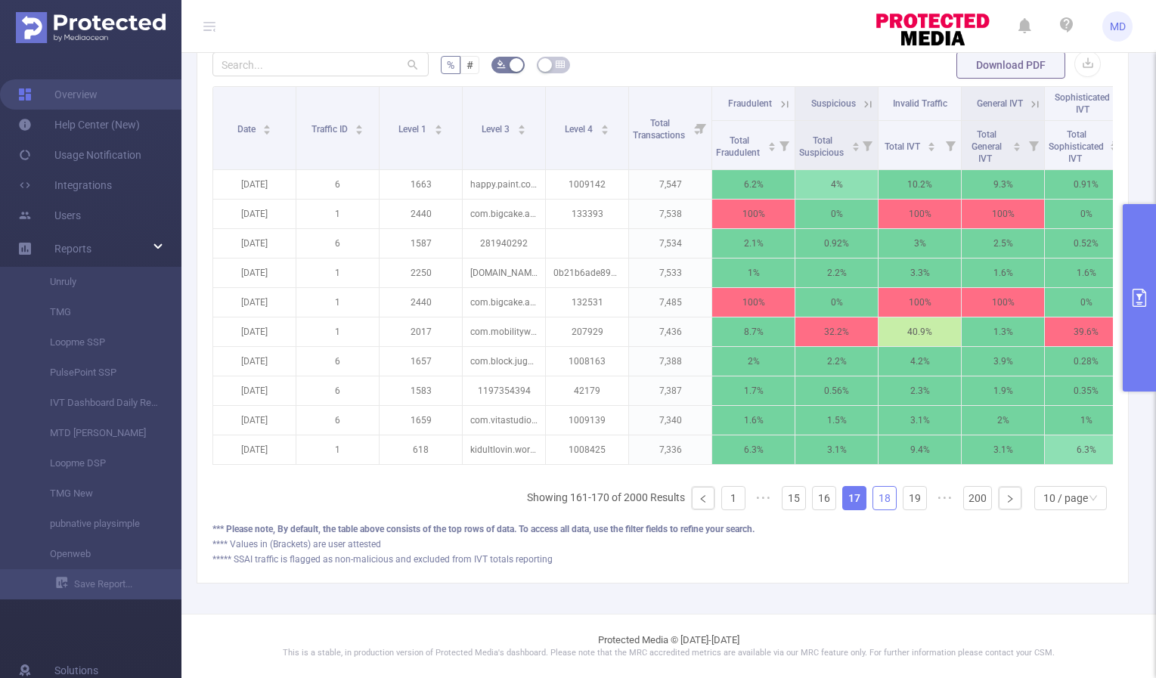
click at [873, 494] on link "18" at bounding box center [884, 498] width 23 height 23
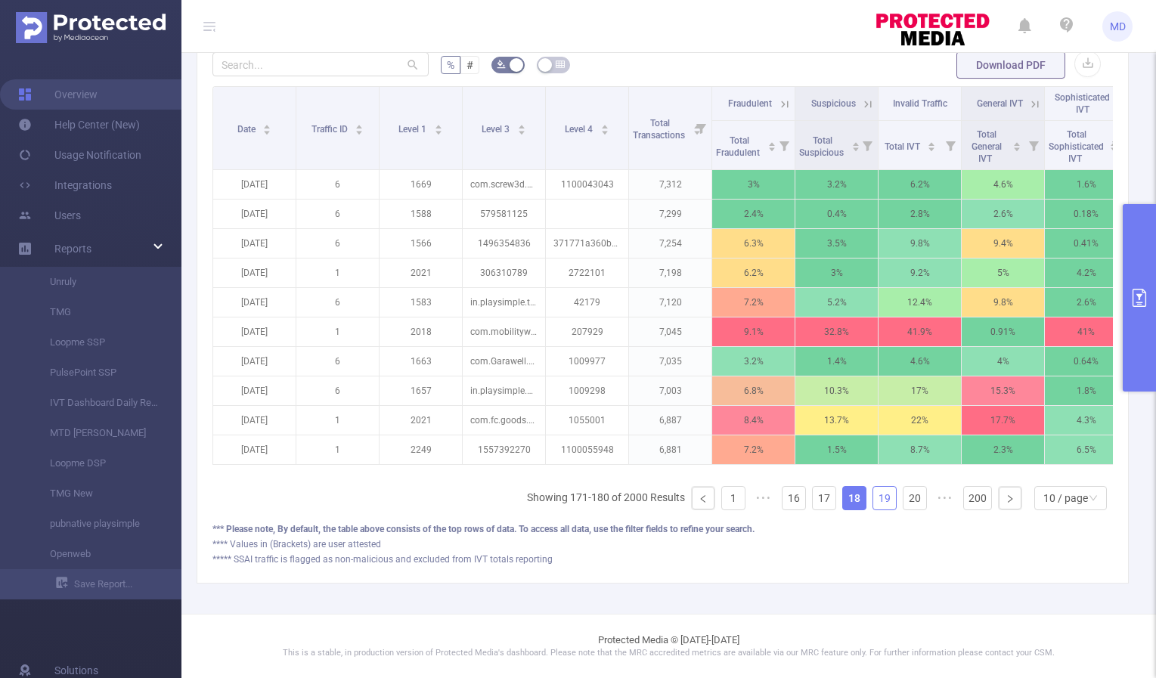
click at [875, 497] on link "19" at bounding box center [884, 498] width 23 height 23
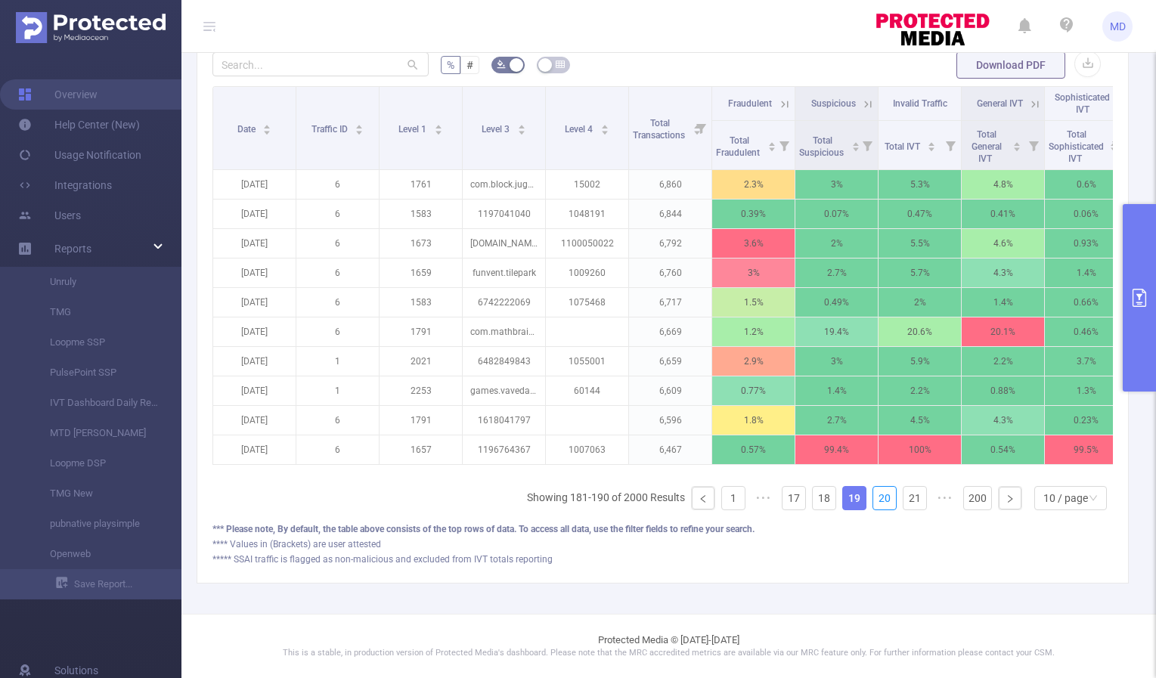
click at [875, 497] on link "20" at bounding box center [884, 498] width 23 height 23
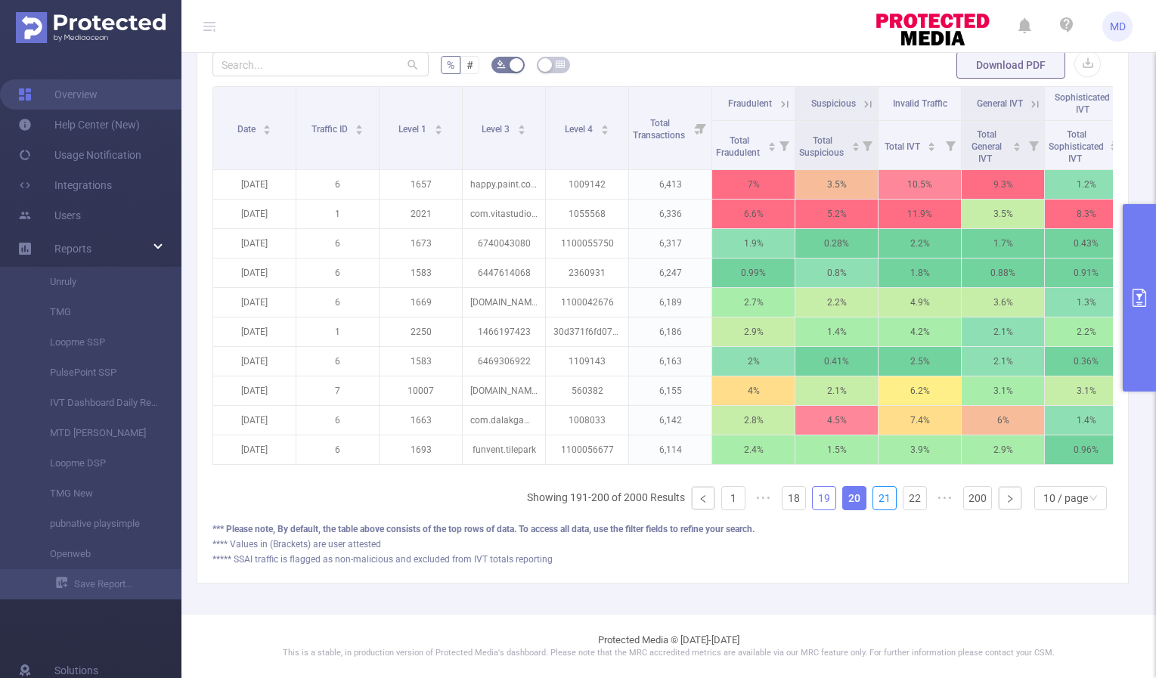
click at [875, 497] on link "21" at bounding box center [884, 498] width 23 height 23
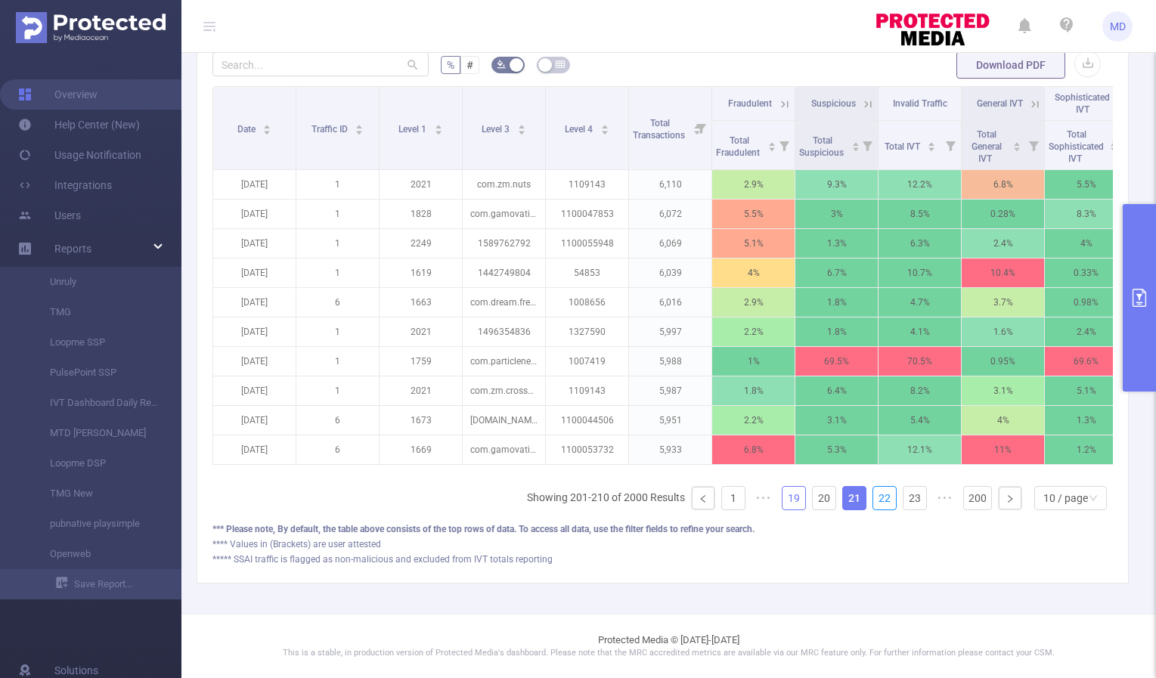
click at [875, 497] on link "22" at bounding box center [884, 498] width 23 height 23
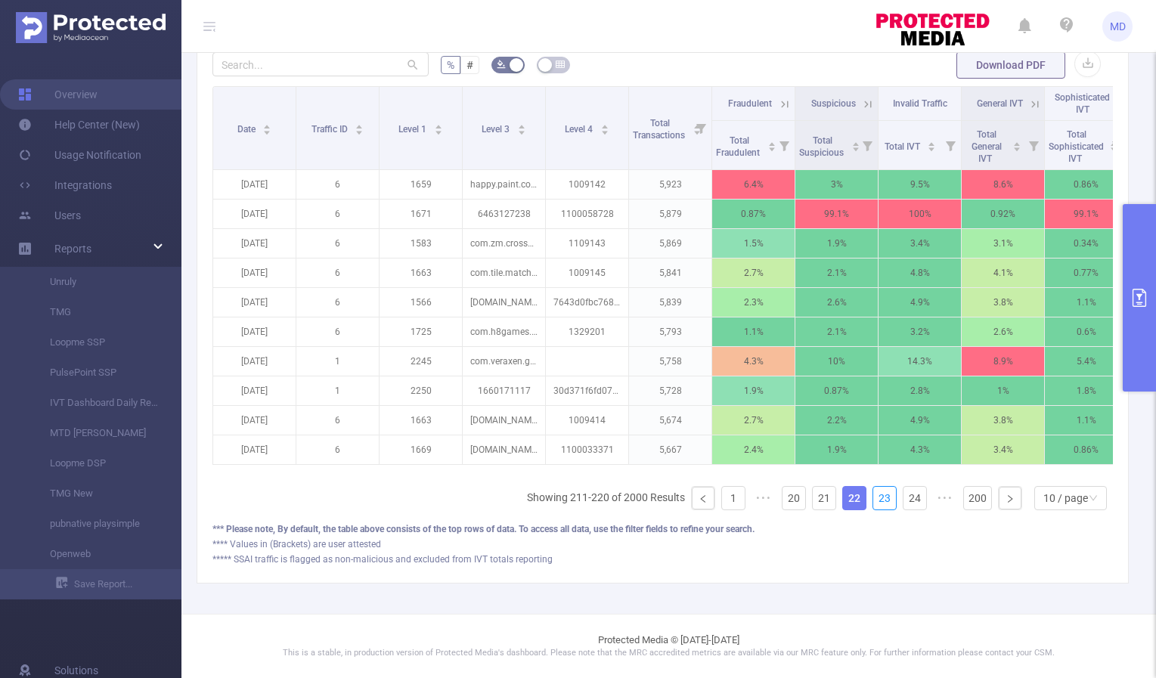
click at [875, 497] on link "23" at bounding box center [884, 498] width 23 height 23
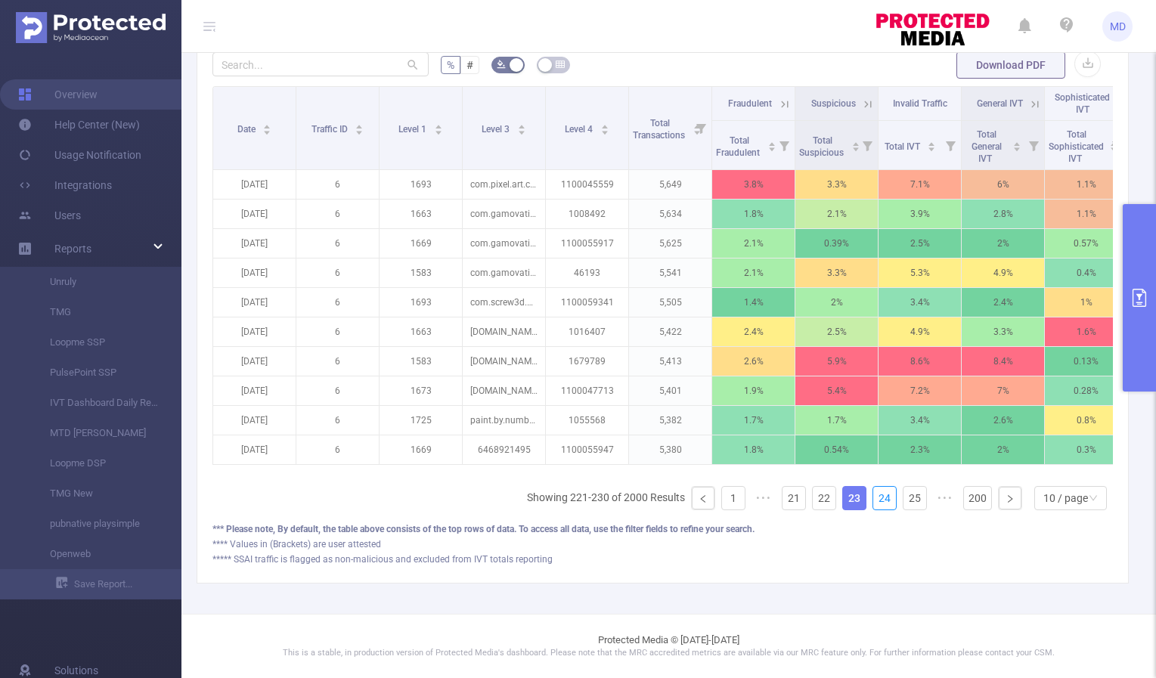
click at [875, 497] on link "24" at bounding box center [884, 498] width 23 height 23
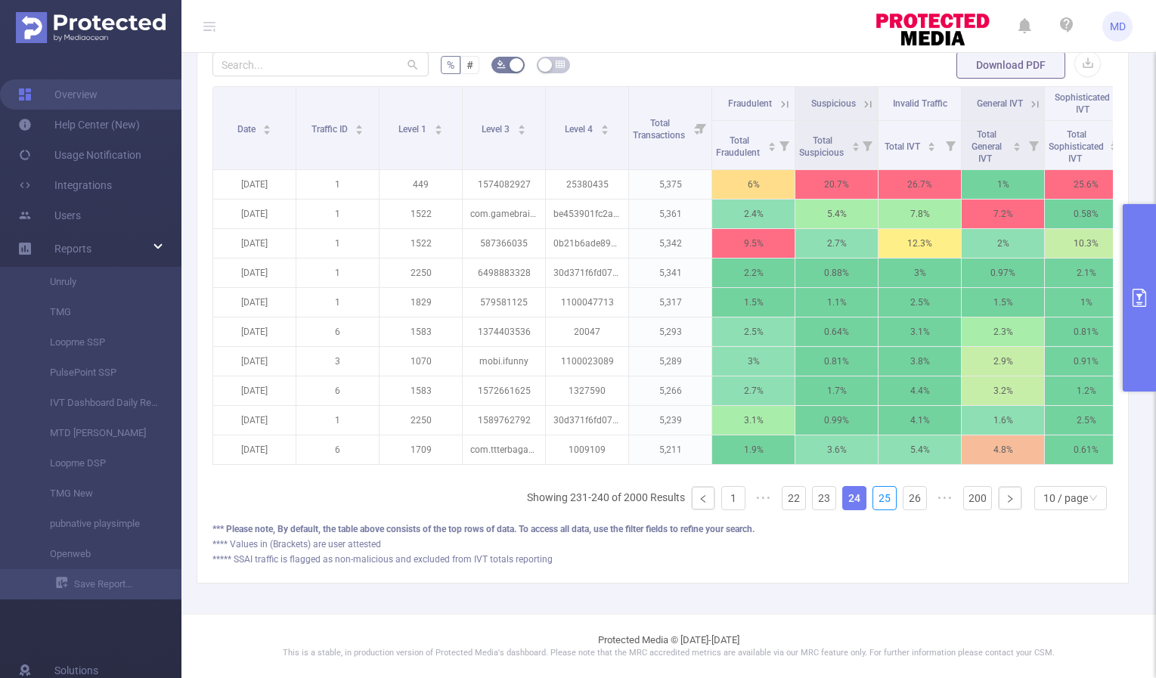
click at [875, 497] on link "25" at bounding box center [884, 498] width 23 height 23
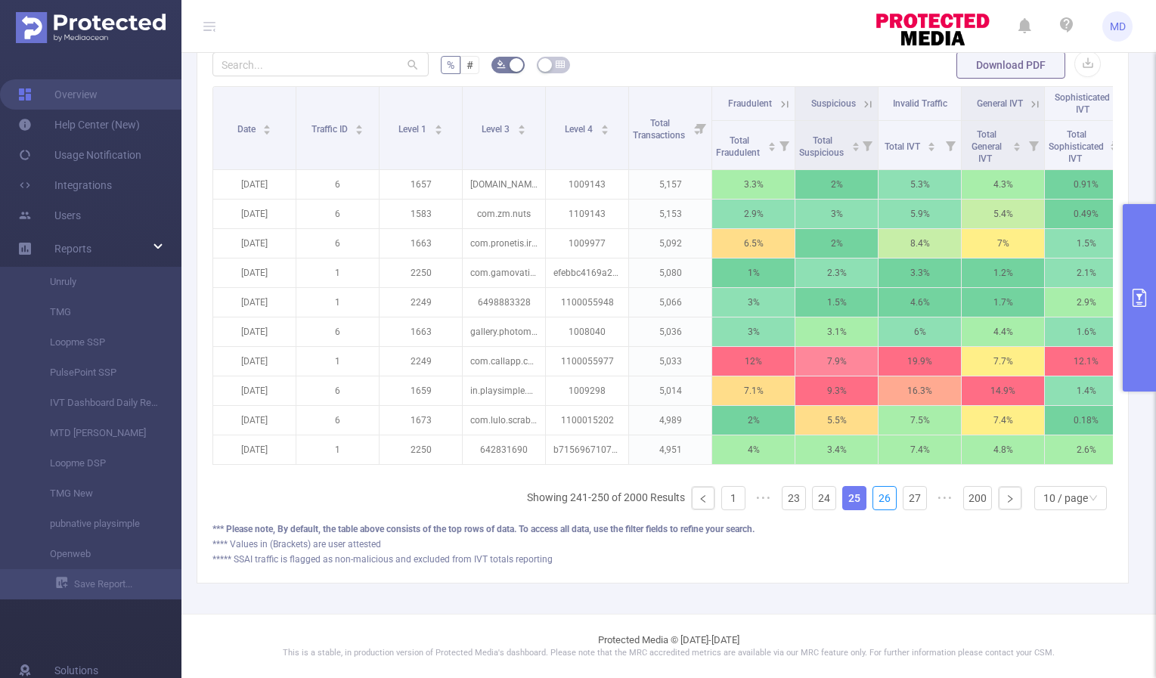
click at [875, 497] on link "26" at bounding box center [884, 498] width 23 height 23
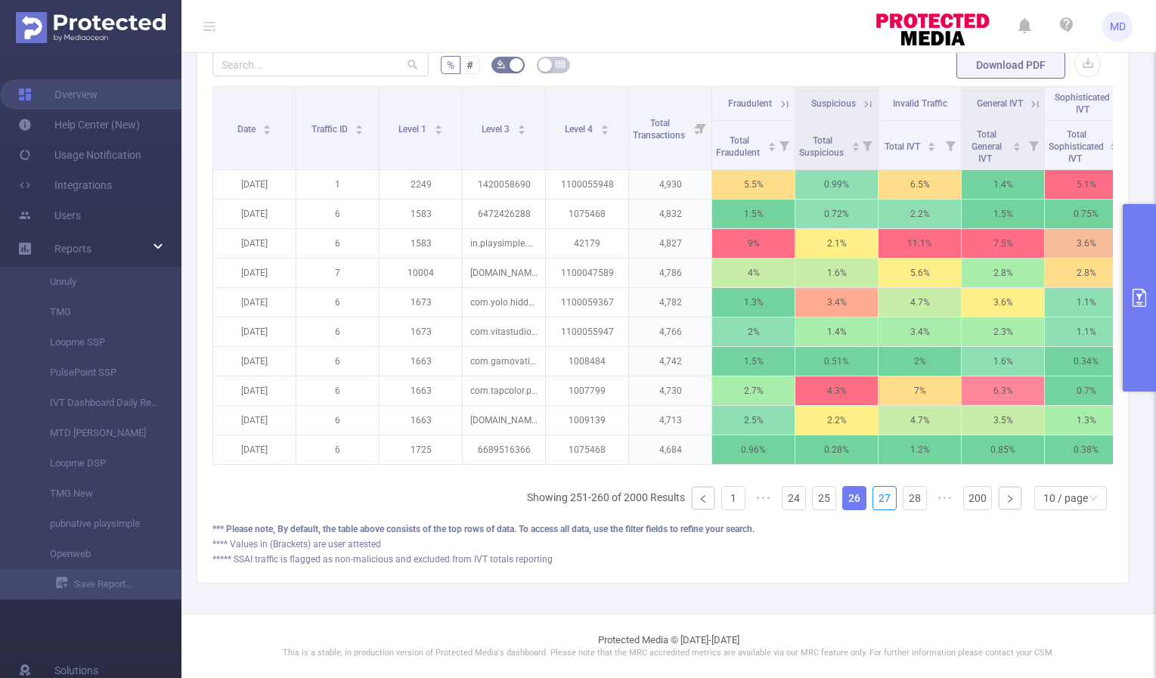
click at [875, 497] on link "27" at bounding box center [884, 498] width 23 height 23
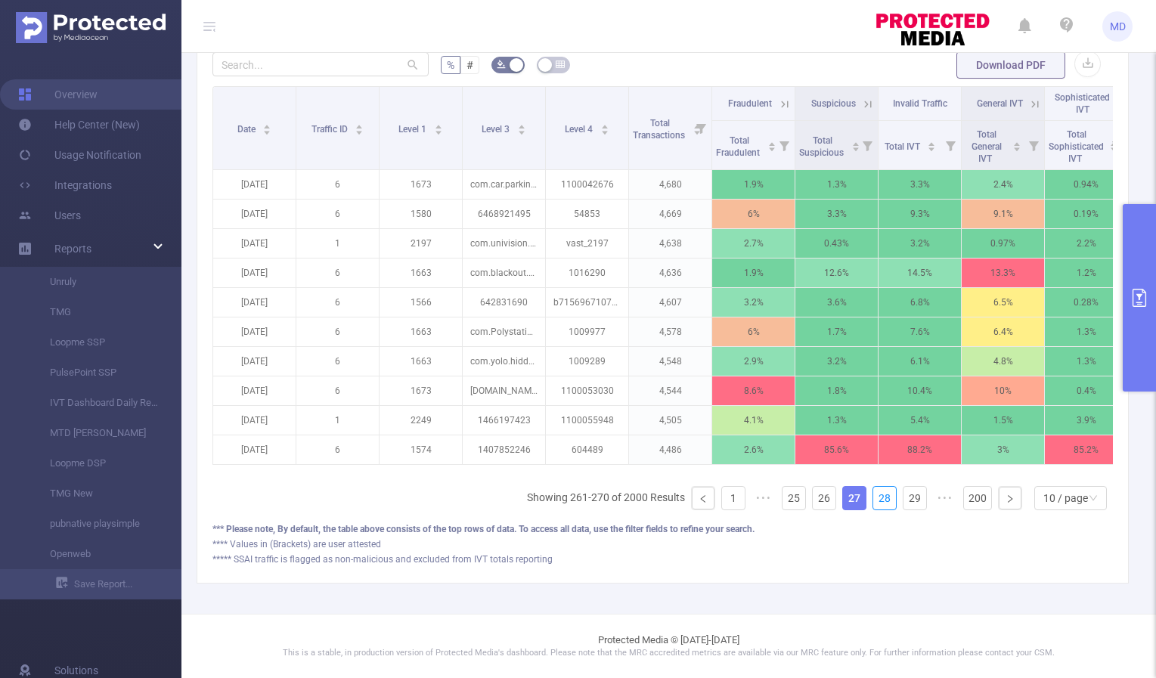
click at [875, 497] on link "28" at bounding box center [884, 498] width 23 height 23
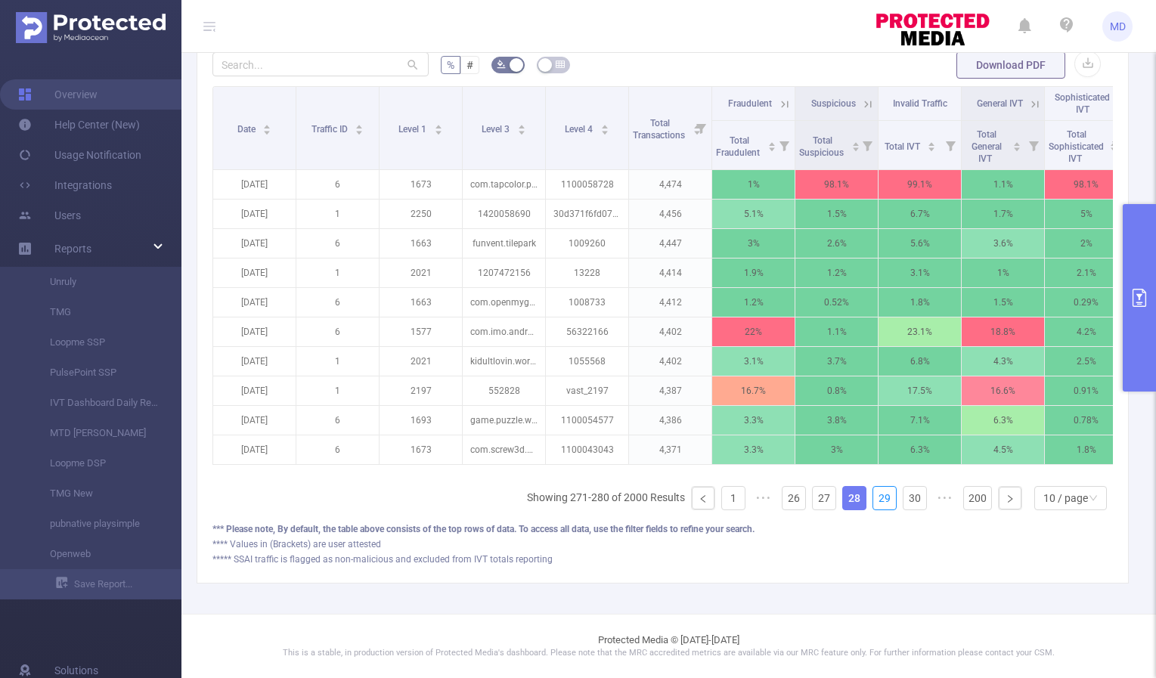
click at [875, 497] on link "29" at bounding box center [884, 498] width 23 height 23
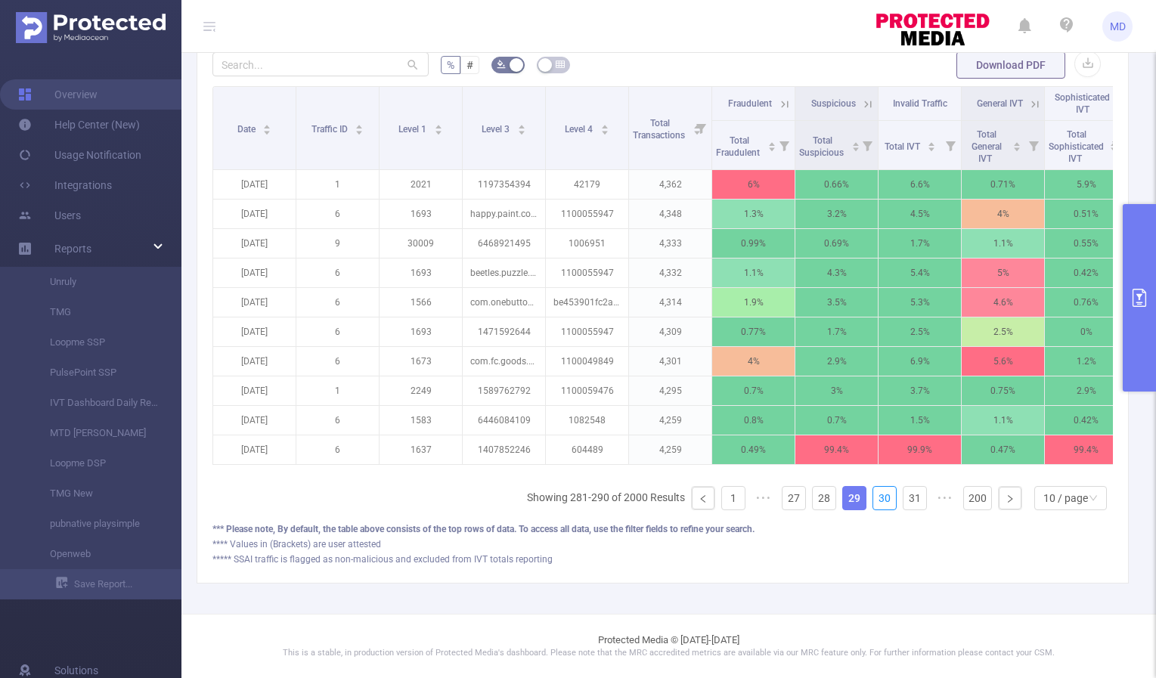
click at [875, 497] on link "30" at bounding box center [884, 498] width 23 height 23
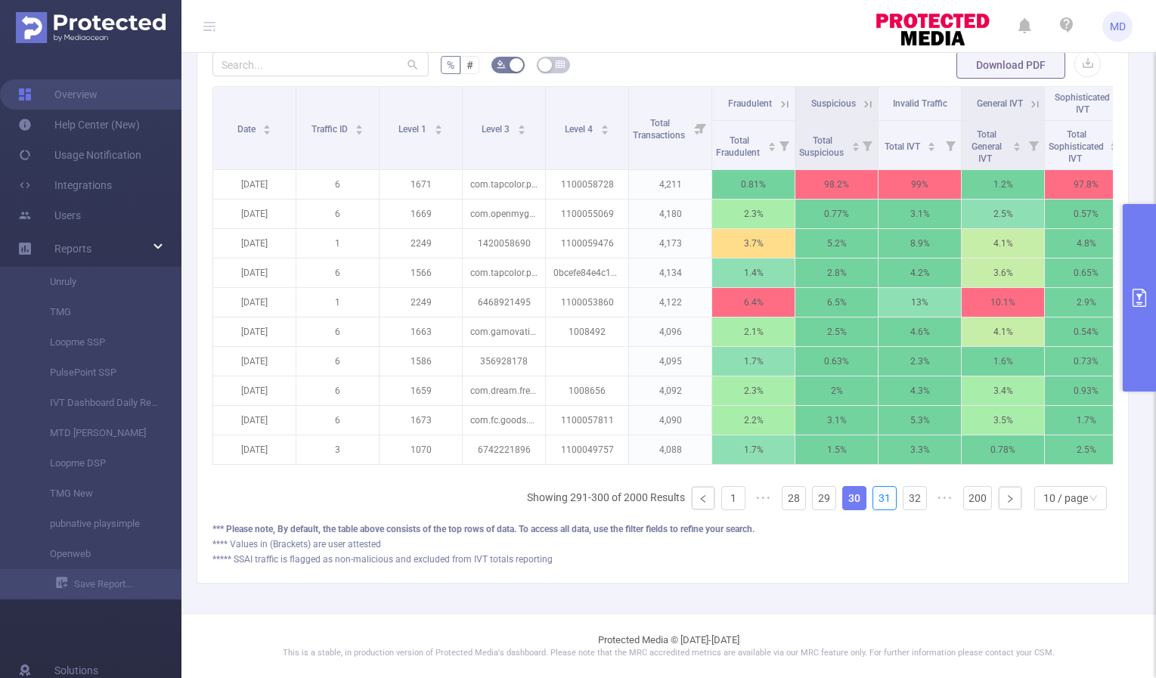
click at [875, 497] on link "31" at bounding box center [884, 498] width 23 height 23
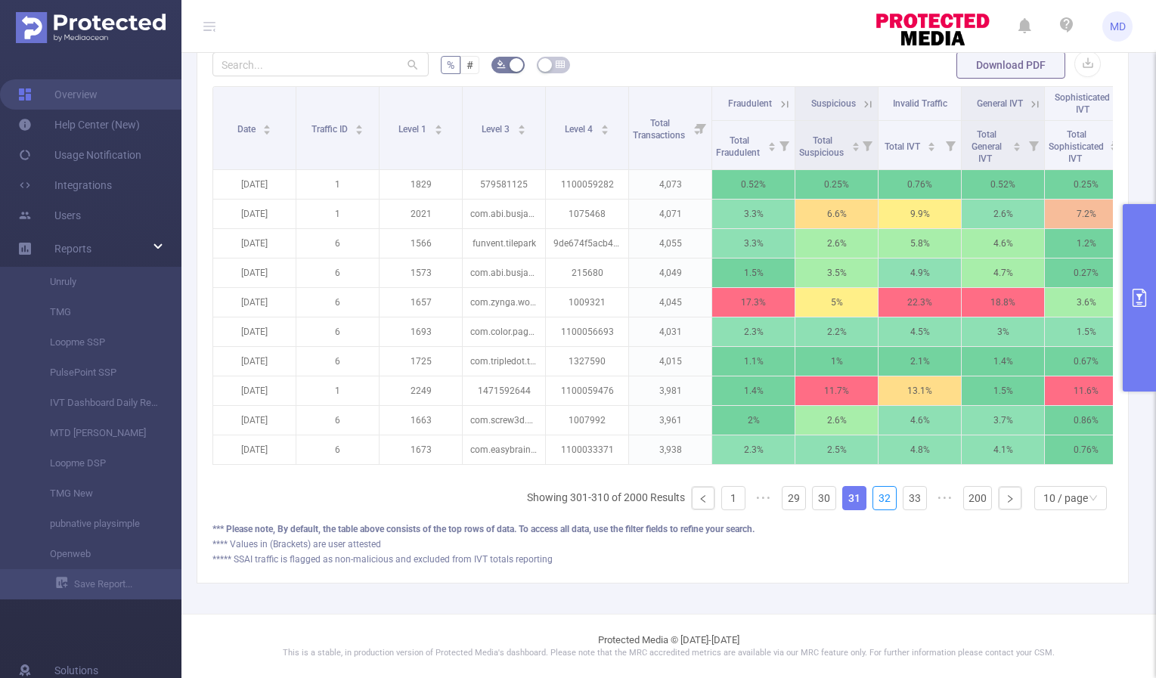
click at [875, 497] on link "32" at bounding box center [884, 498] width 23 height 23
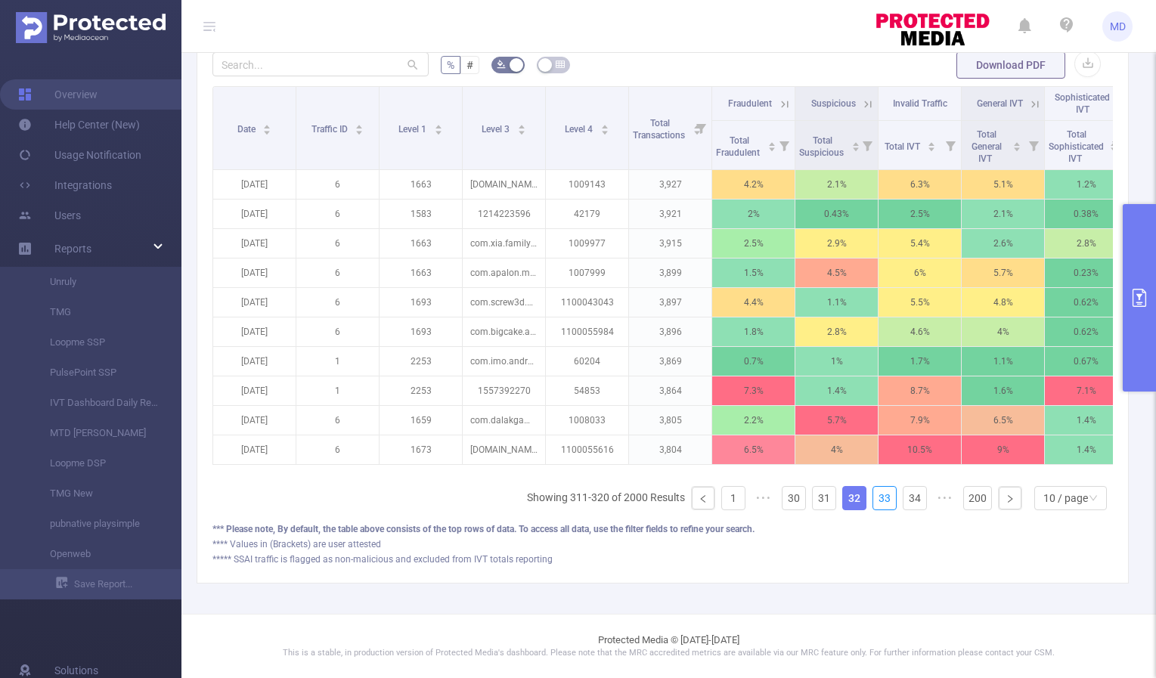
click at [875, 497] on link "33" at bounding box center [884, 498] width 23 height 23
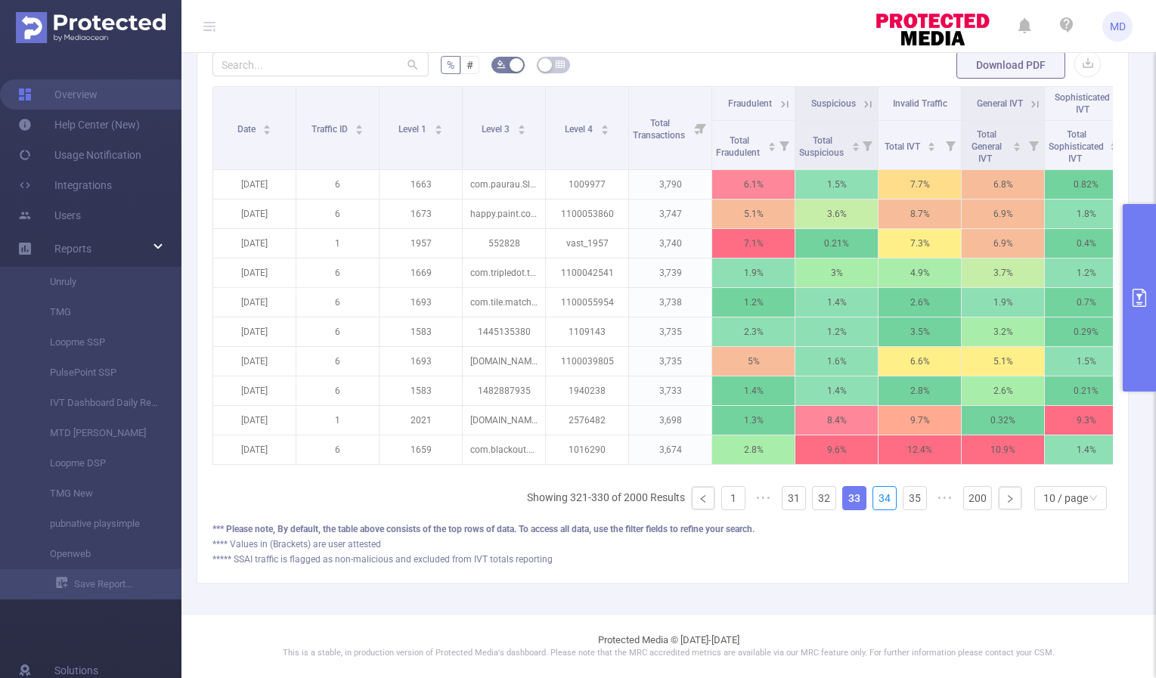
click at [875, 497] on link "34" at bounding box center [884, 498] width 23 height 23
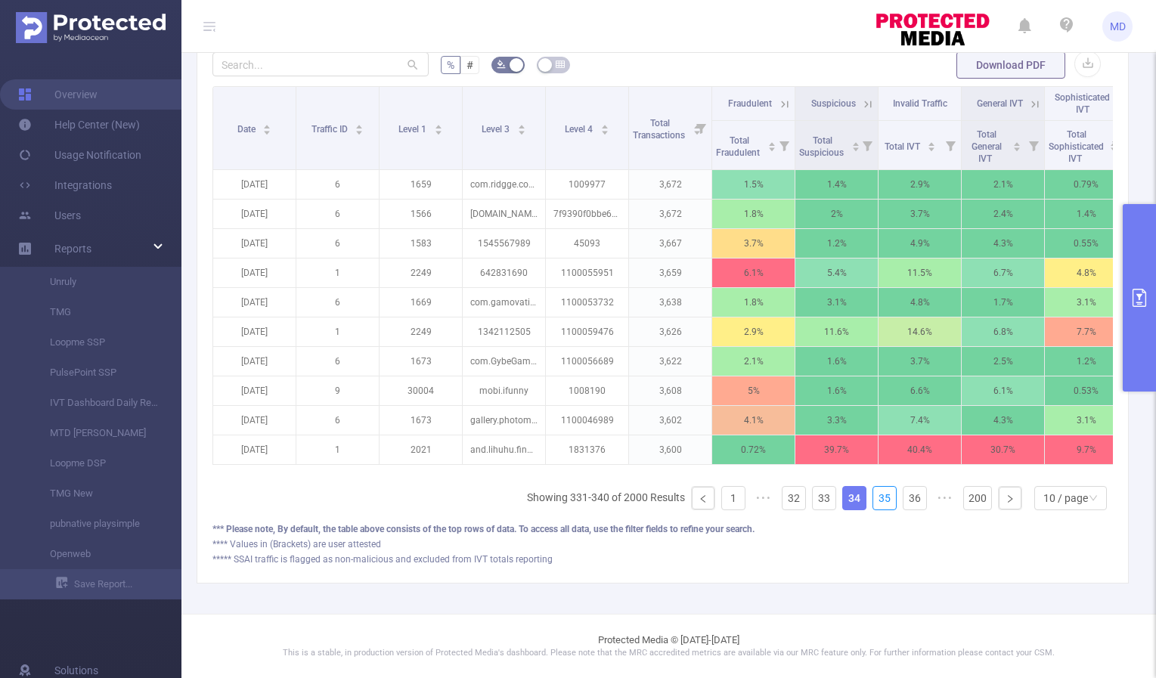
click at [875, 497] on link "35" at bounding box center [884, 498] width 23 height 23
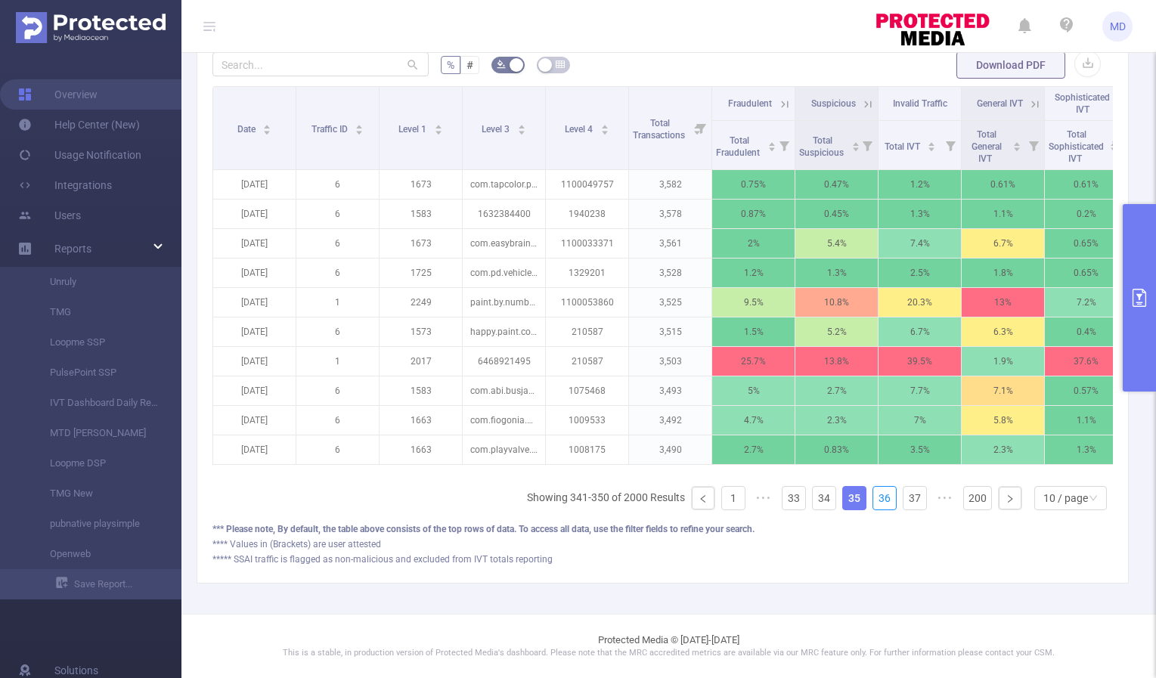
click at [875, 497] on link "36" at bounding box center [884, 498] width 23 height 23
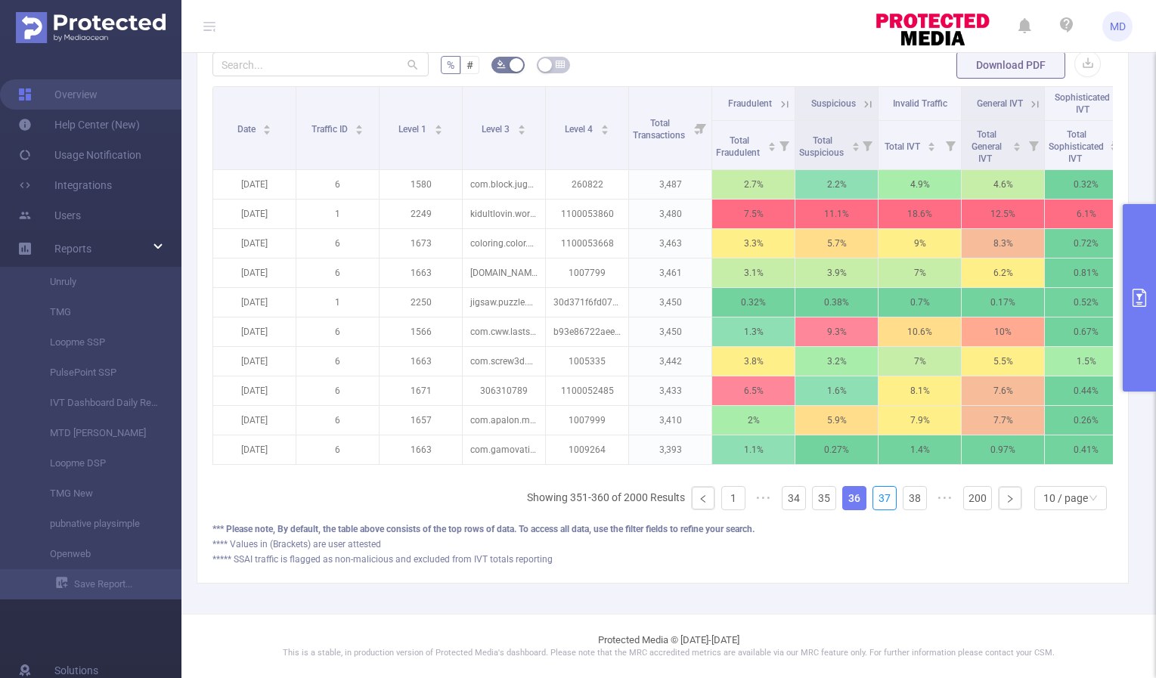
click at [875, 497] on link "37" at bounding box center [884, 498] width 23 height 23
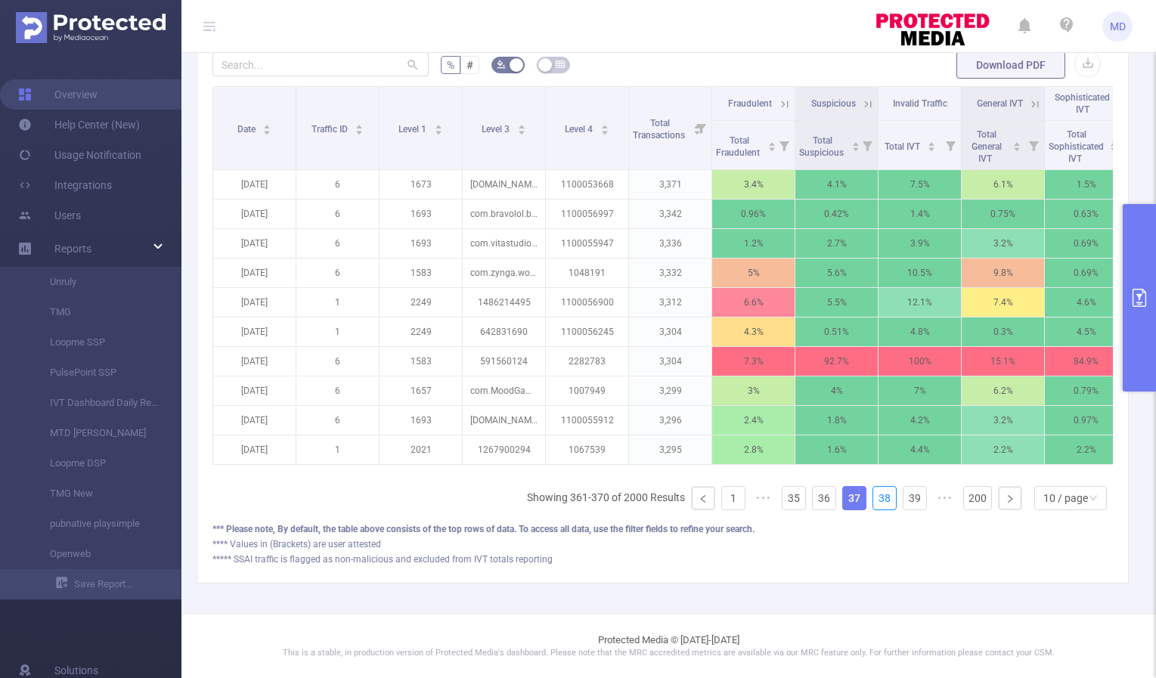
click at [875, 497] on link "38" at bounding box center [884, 498] width 23 height 23
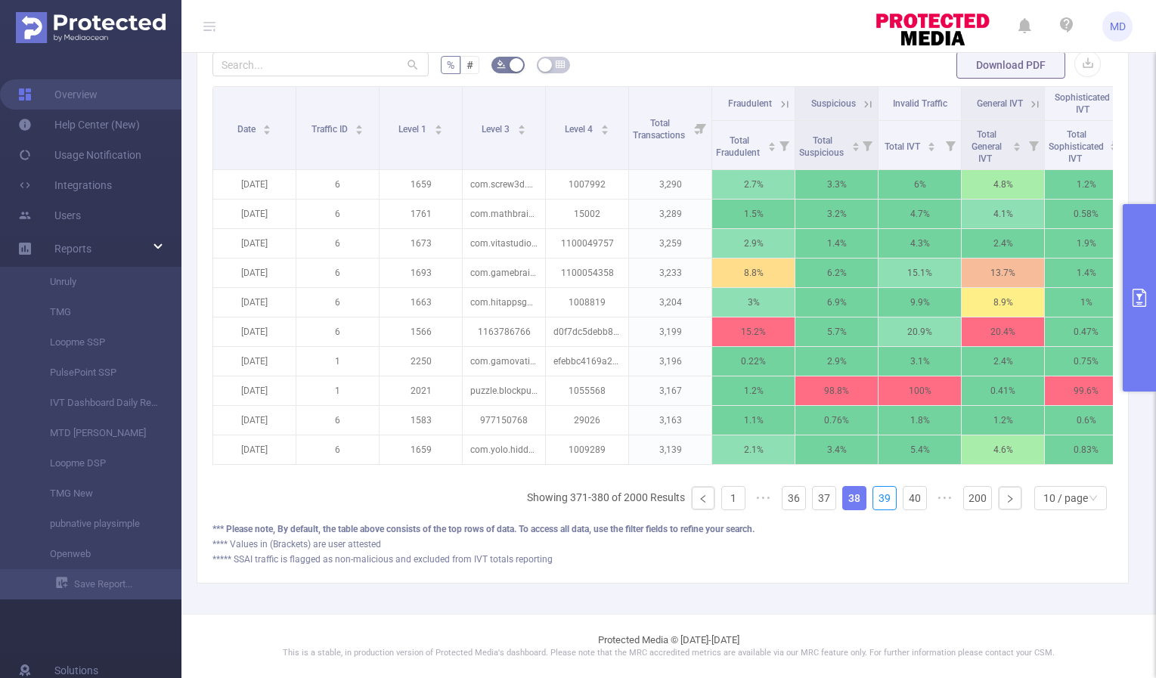
click at [875, 497] on link "39" at bounding box center [884, 498] width 23 height 23
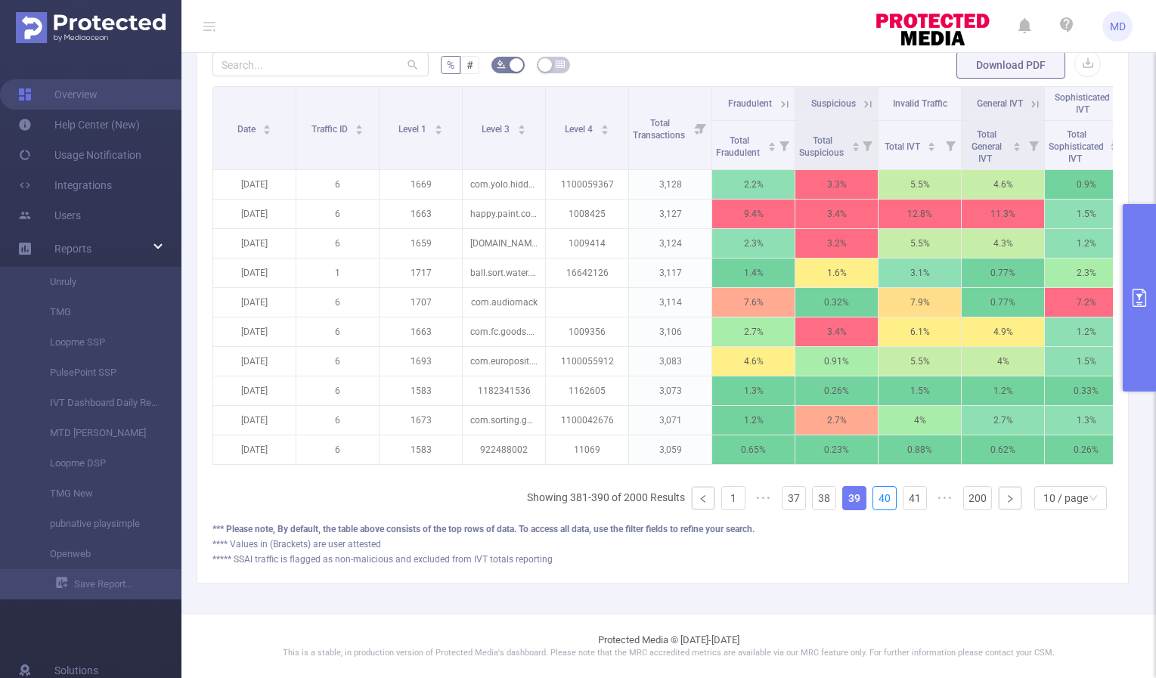
click at [875, 497] on link "40" at bounding box center [884, 498] width 23 height 23
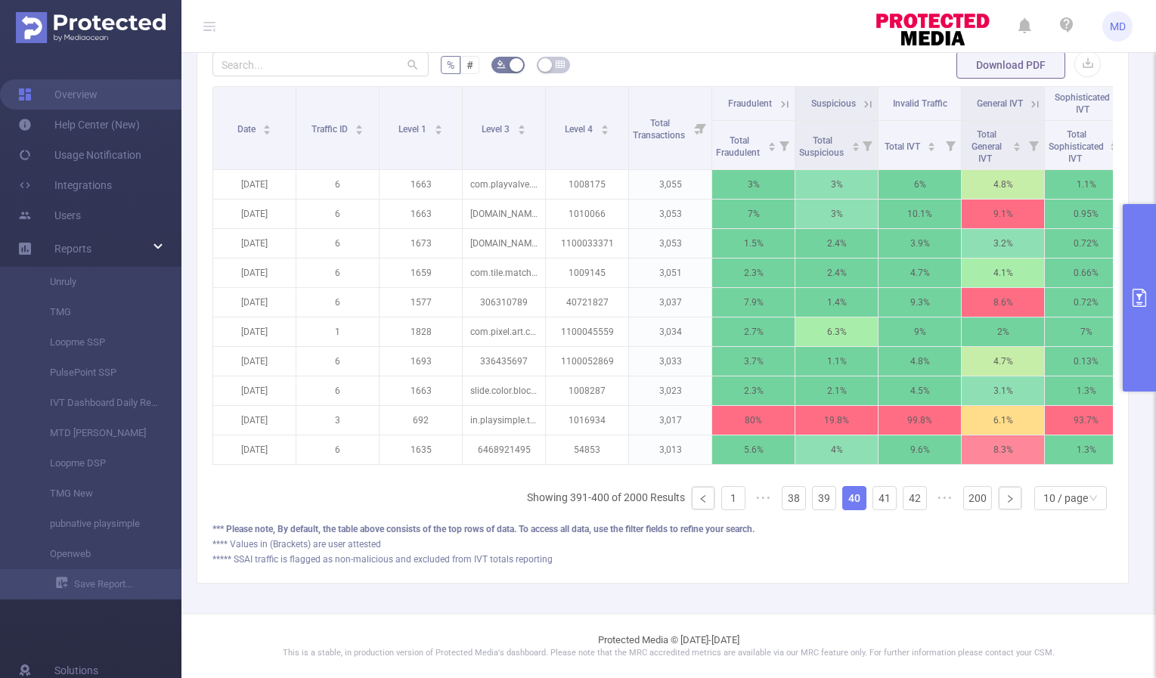
click at [776, 96] on icon at bounding box center [782, 103] width 18 height 15
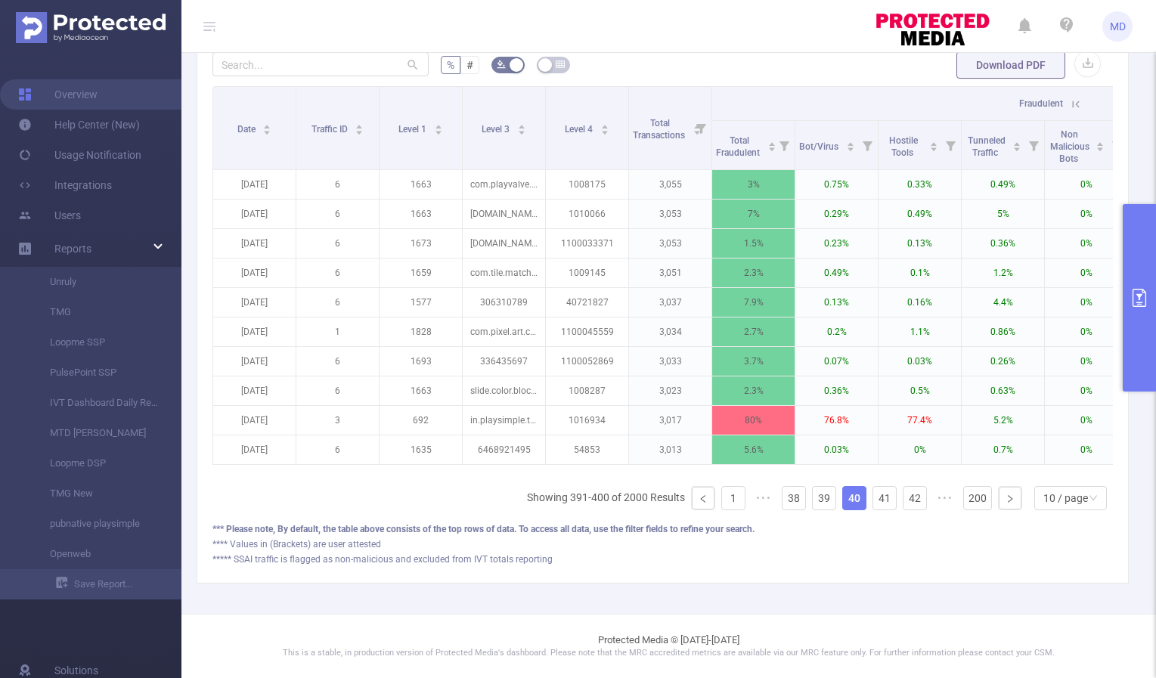
click at [1077, 98] on icon at bounding box center [1076, 105] width 14 height 14
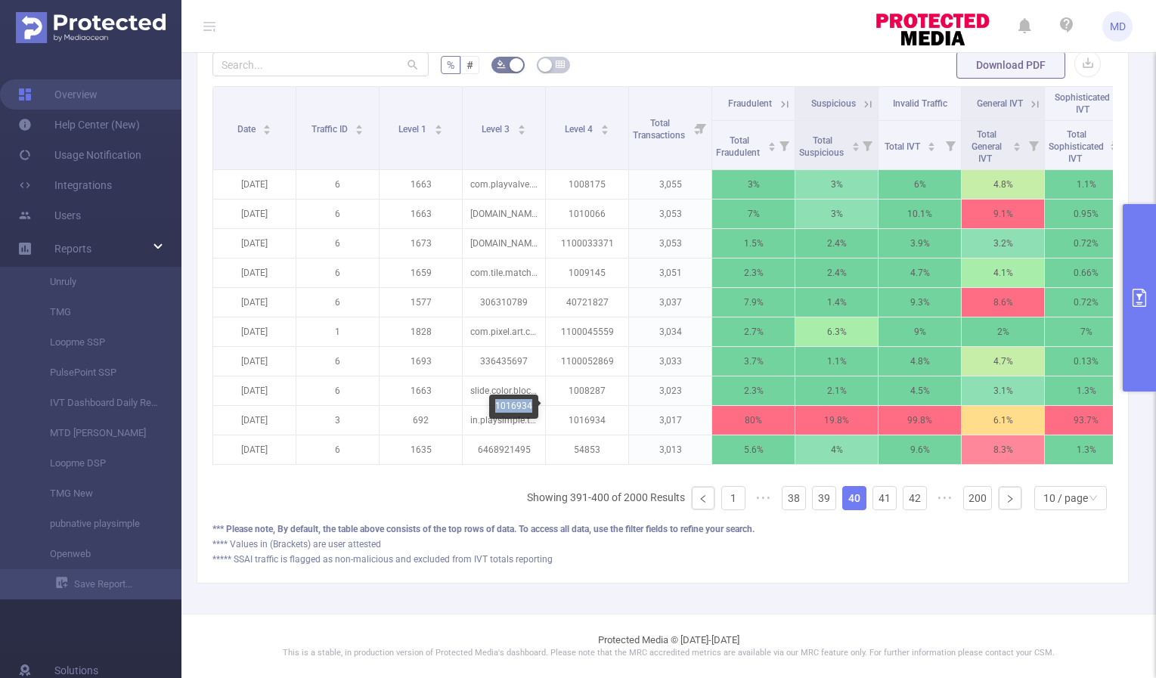
drag, startPoint x: 496, startPoint y: 406, endPoint x: 530, endPoint y: 407, distance: 34.0
click at [530, 407] on div "1016934" at bounding box center [513, 407] width 49 height 24
copy div "1016934"
click at [873, 498] on link "41" at bounding box center [884, 498] width 23 height 23
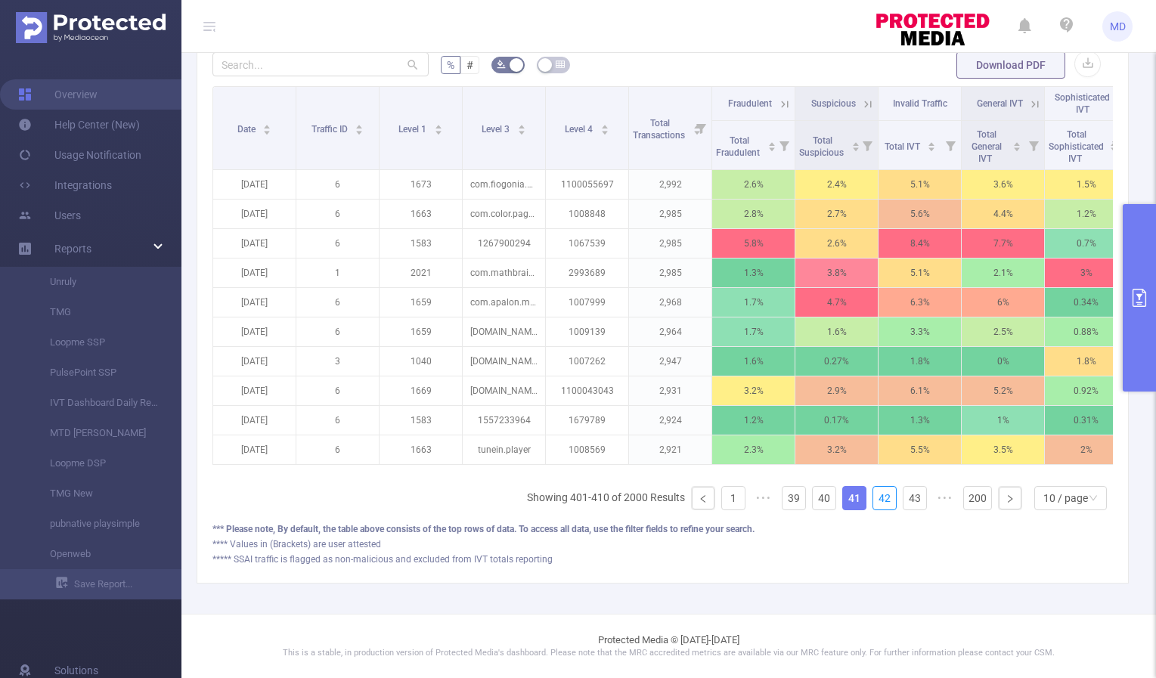
click at [873, 498] on link "42" at bounding box center [884, 498] width 23 height 23
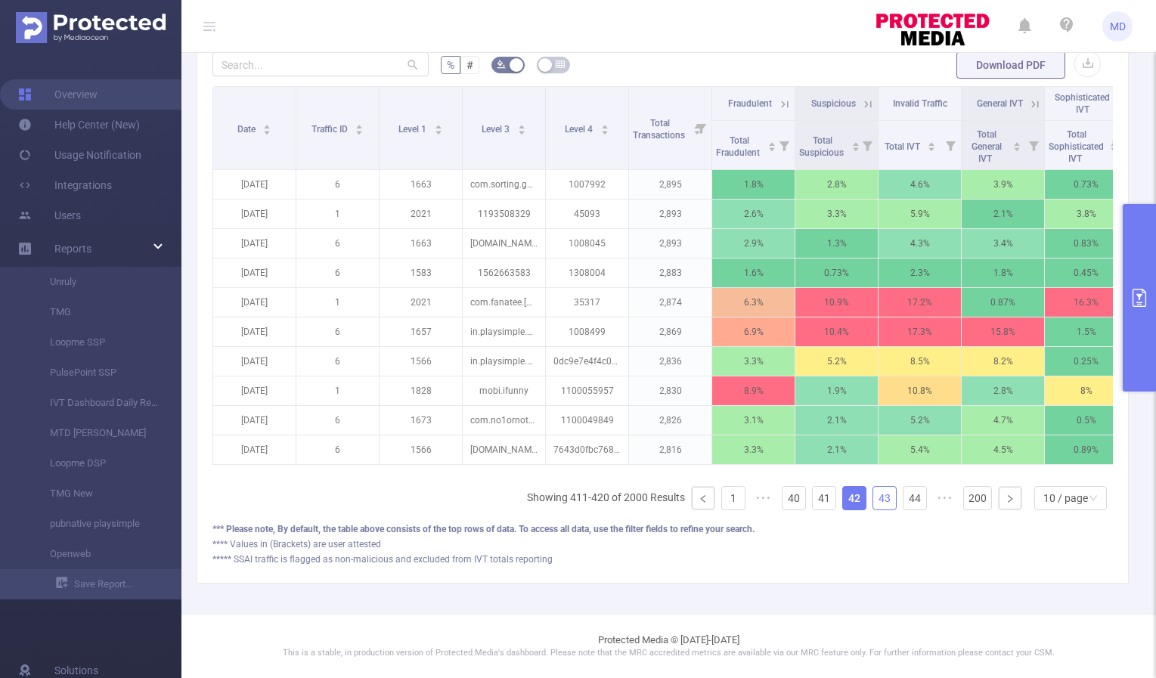
click at [874, 500] on link "43" at bounding box center [884, 498] width 23 height 23
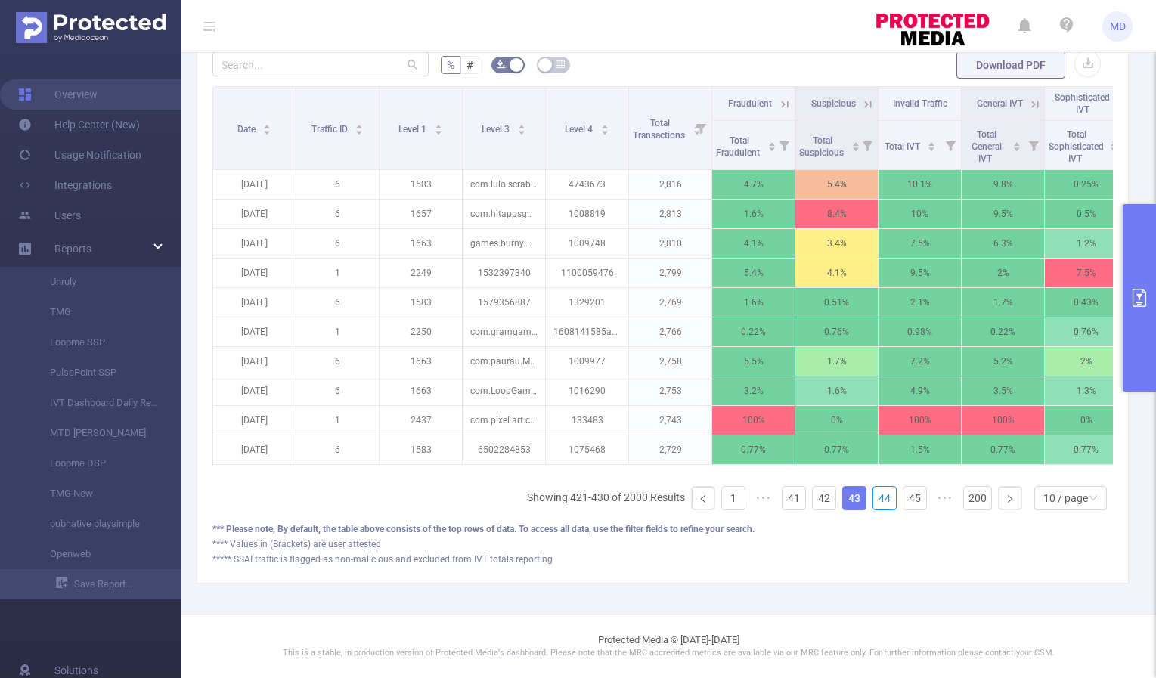
click at [874, 500] on link "44" at bounding box center [884, 498] width 23 height 23
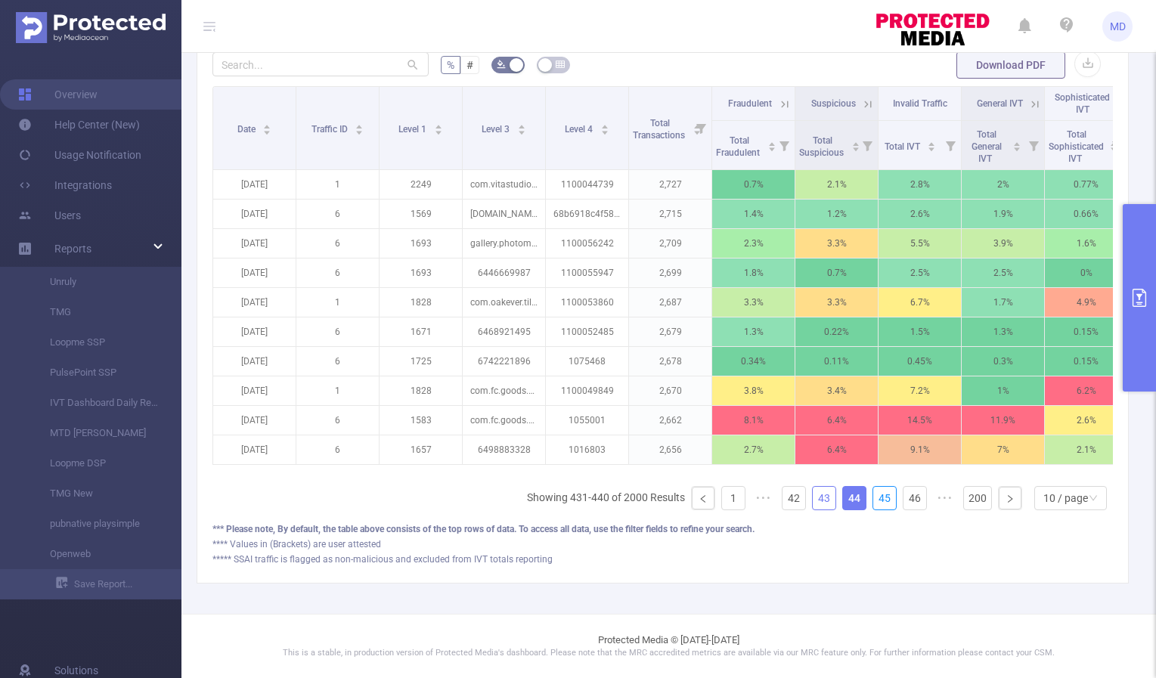
click at [874, 500] on link "45" at bounding box center [884, 498] width 23 height 23
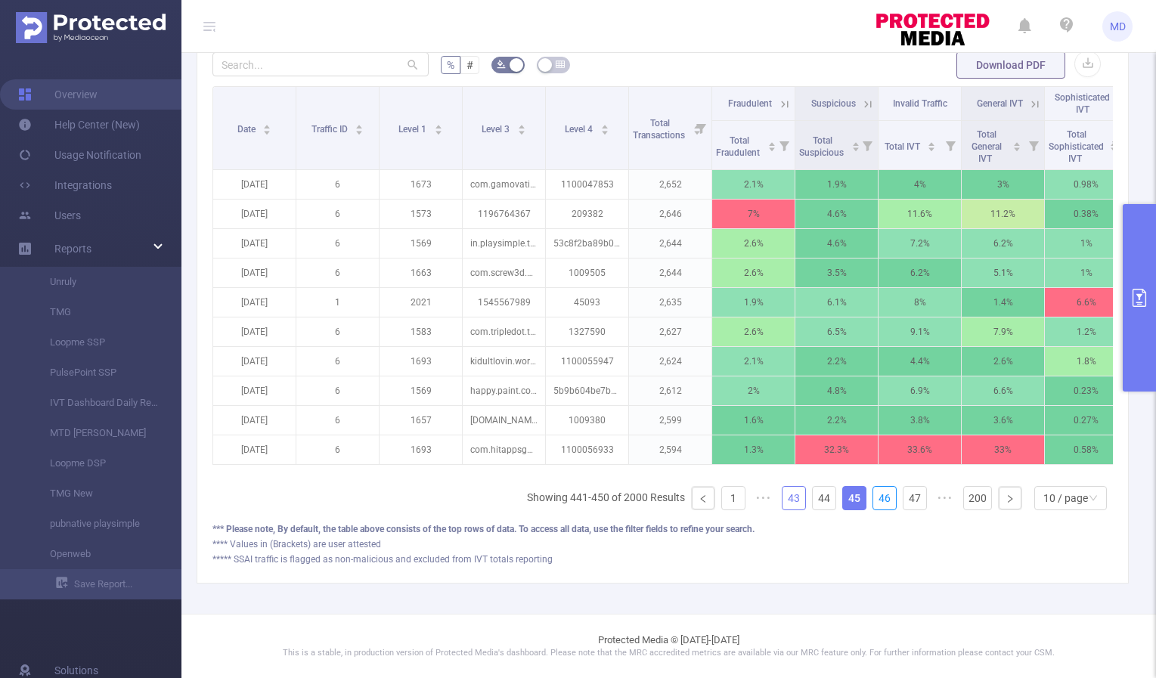
click at [874, 500] on link "46" at bounding box center [884, 498] width 23 height 23
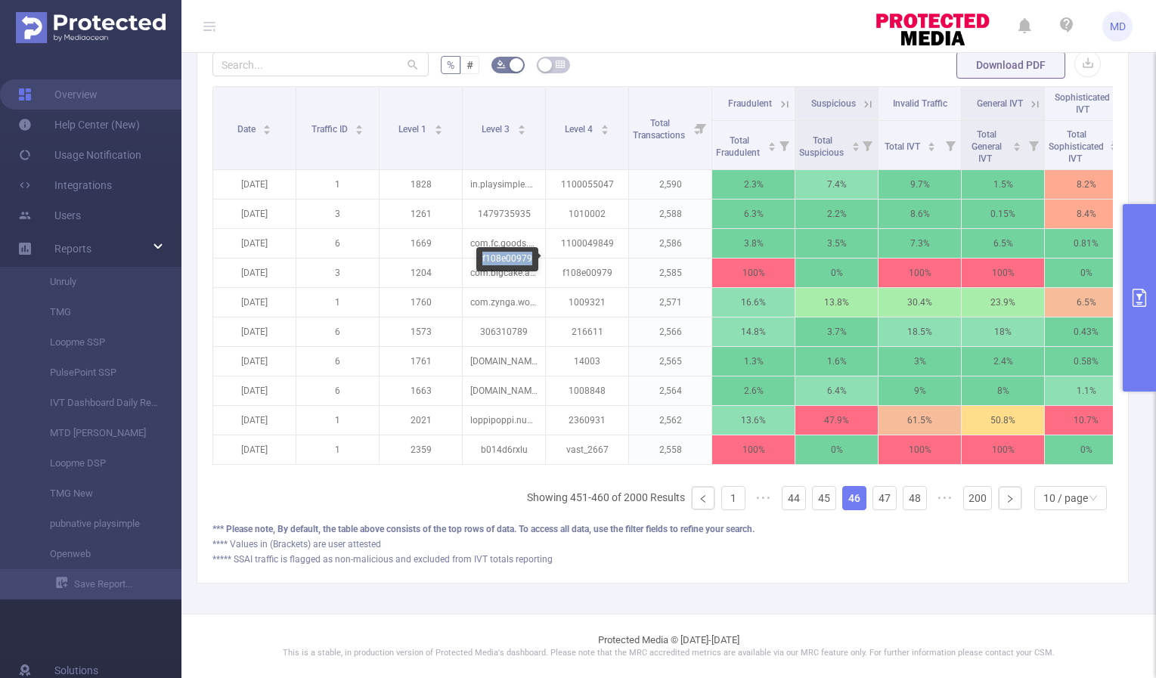
drag, startPoint x: 481, startPoint y: 260, endPoint x: 531, endPoint y: 259, distance: 49.1
click at [531, 259] on div "f108e00979" at bounding box center [507, 259] width 62 height 24
copy div "f108e00979"
drag, startPoint x: 311, startPoint y: 259, endPoint x: 448, endPoint y: 259, distance: 137.6
click at [448, 259] on div "com.bigcake.android.mergemania" at bounding box center [380, 259] width 153 height 24
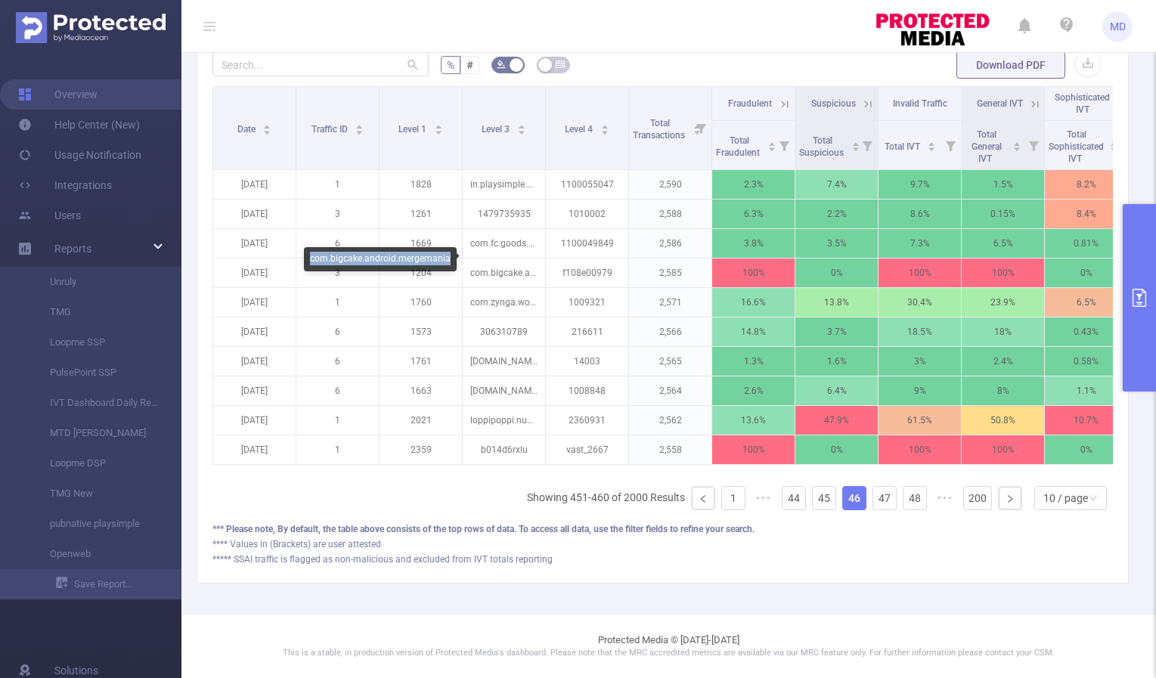
copy div "com.bigcake.android.mergemania"
drag, startPoint x: 481, startPoint y: 259, endPoint x: 531, endPoint y: 259, distance: 49.1
click at [531, 259] on div "f108e00979" at bounding box center [507, 259] width 62 height 24
copy div "f108e00979"
click at [1141, 296] on icon "primary" at bounding box center [1139, 298] width 18 height 18
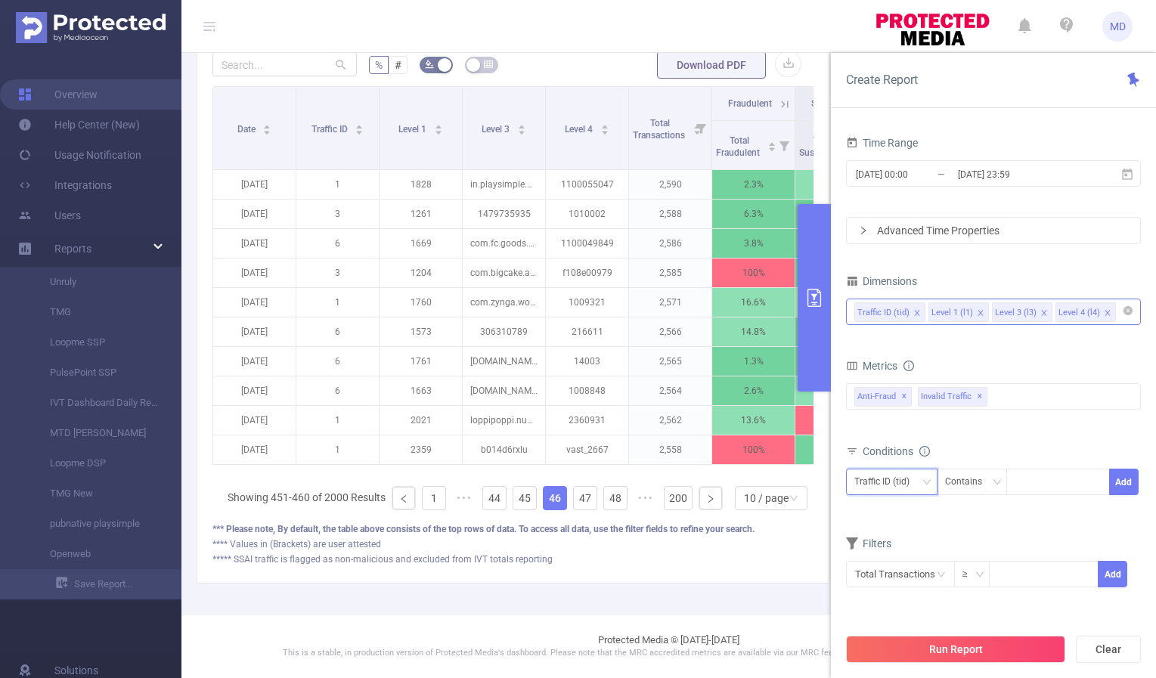
click at [920, 478] on div "Traffic ID (tid)" at bounding box center [891, 481] width 75 height 25
click at [910, 577] on li "Level 4 (l4)" at bounding box center [891, 586] width 91 height 24
click at [1058, 482] on div at bounding box center [1057, 481] width 87 height 25
paste input "f108e00979"
type input "f108e00979"
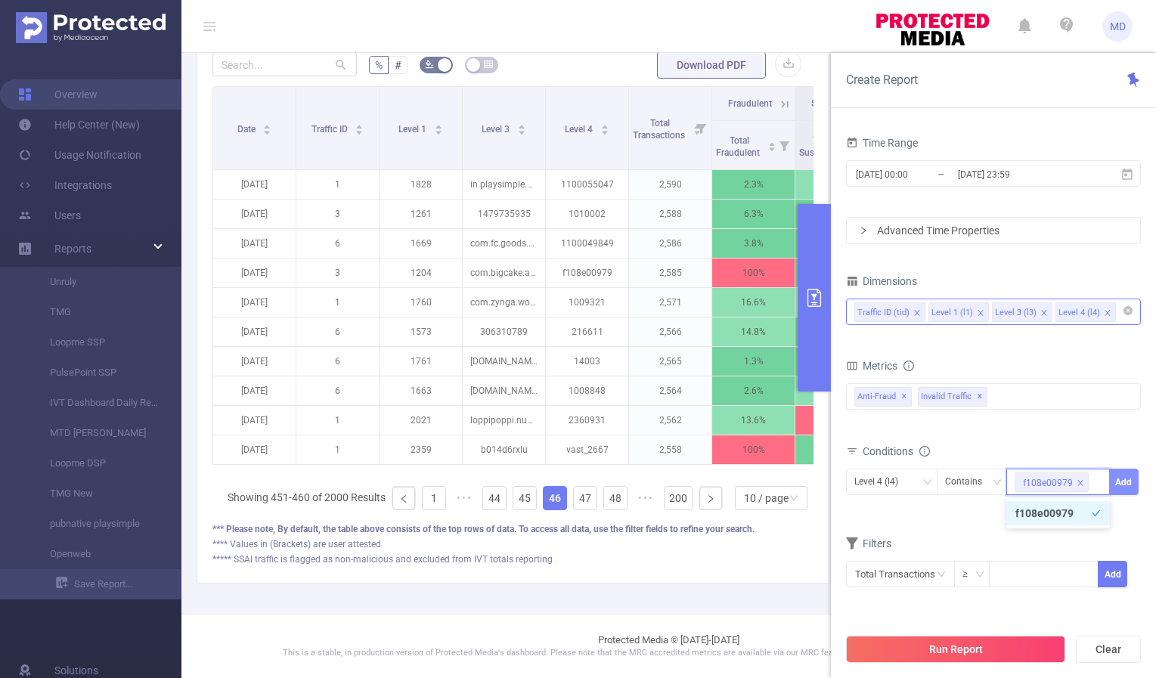
click at [1116, 477] on button "Add" at bounding box center [1123, 482] width 29 height 26
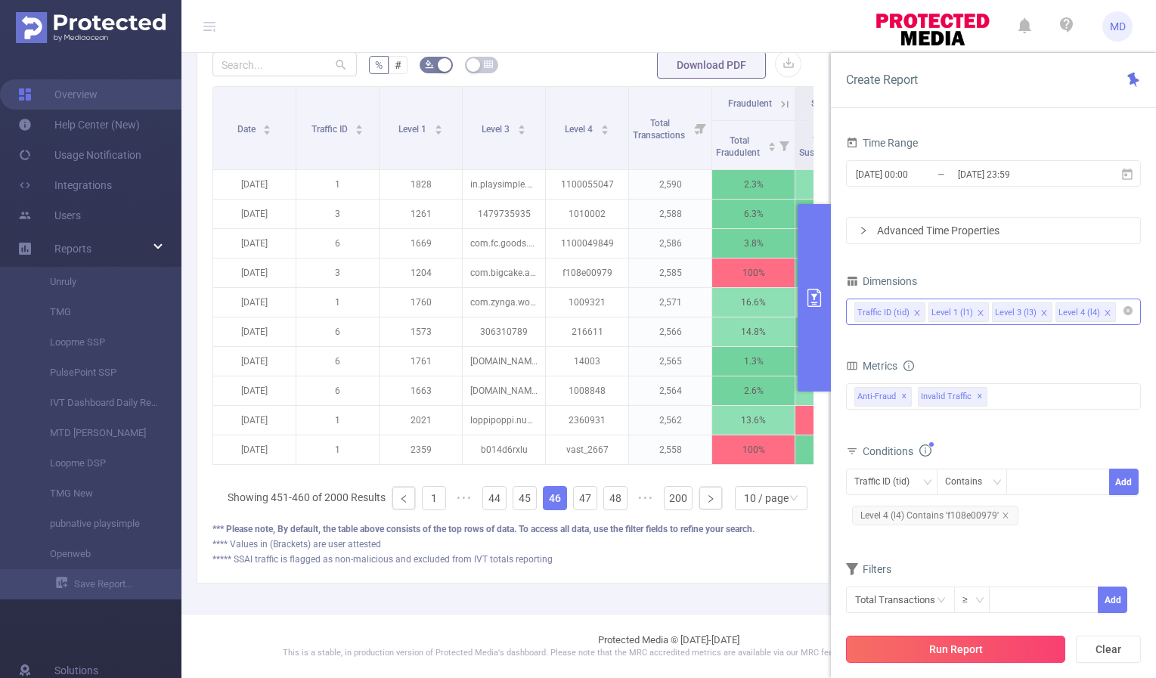
click at [937, 651] on button "Run Report" at bounding box center [955, 649] width 219 height 27
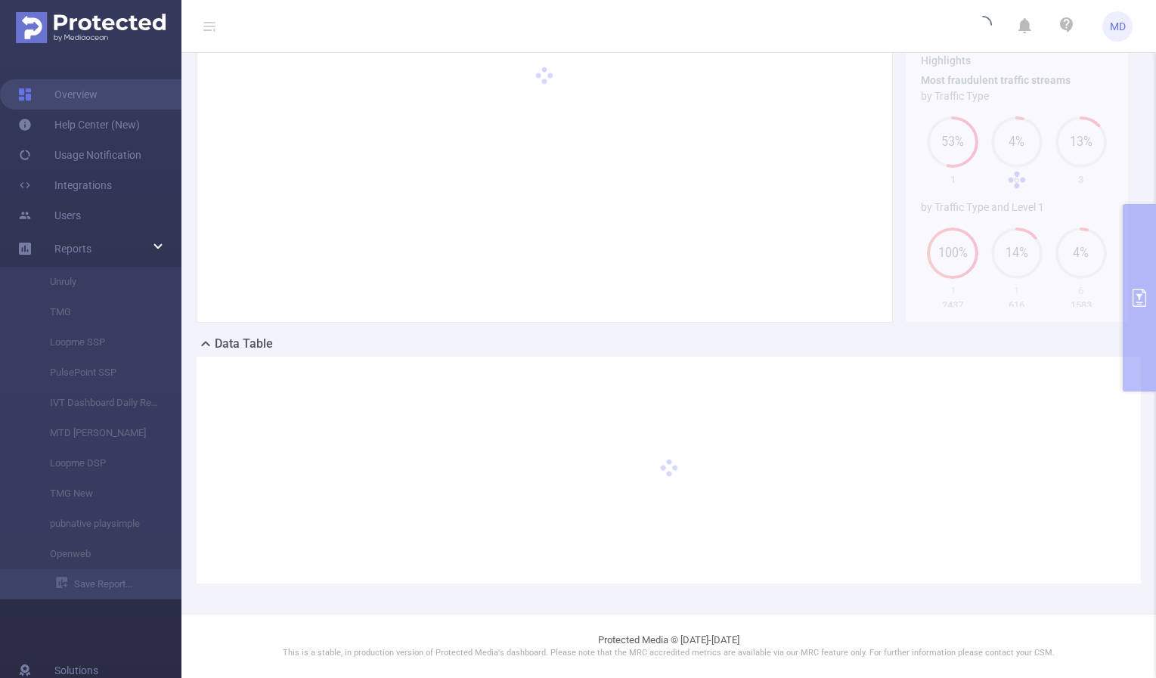
scroll to position [83, 0]
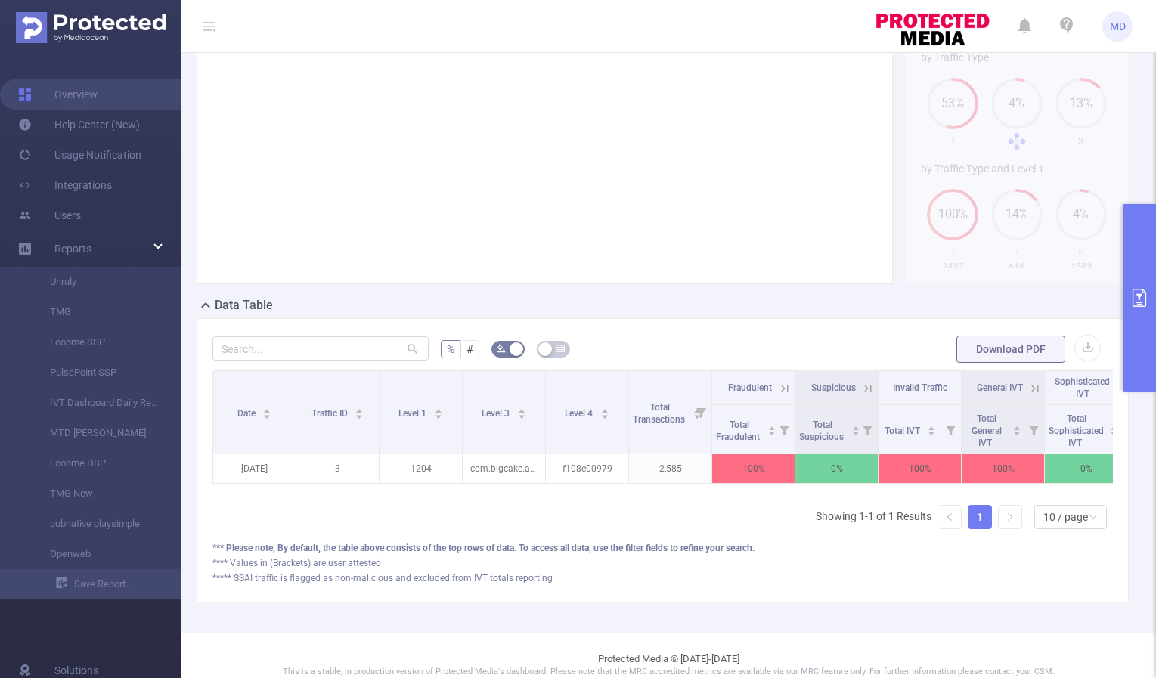
scroll to position [152, 0]
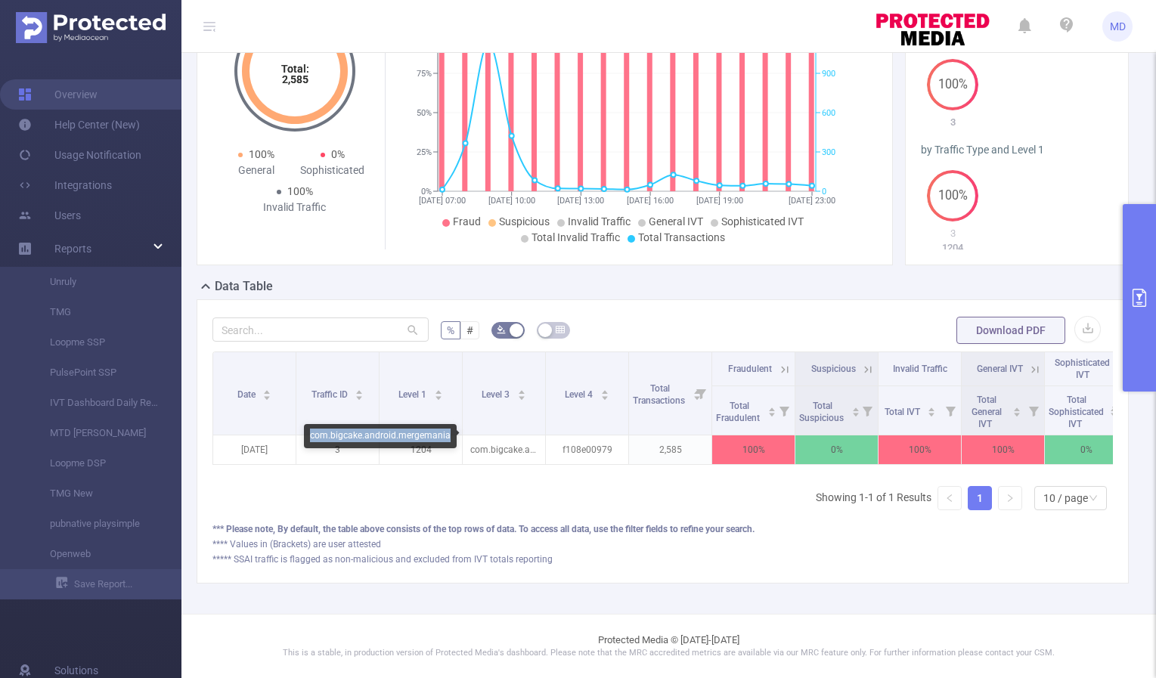
drag, startPoint x: 311, startPoint y: 435, endPoint x: 447, endPoint y: 439, distance: 136.1
click at [447, 439] on div "com.bigcake.android.mergemania" at bounding box center [380, 436] width 153 height 24
copy div "com.bigcake.android.mergemania"
